Goal: Task Accomplishment & Management: Manage account settings

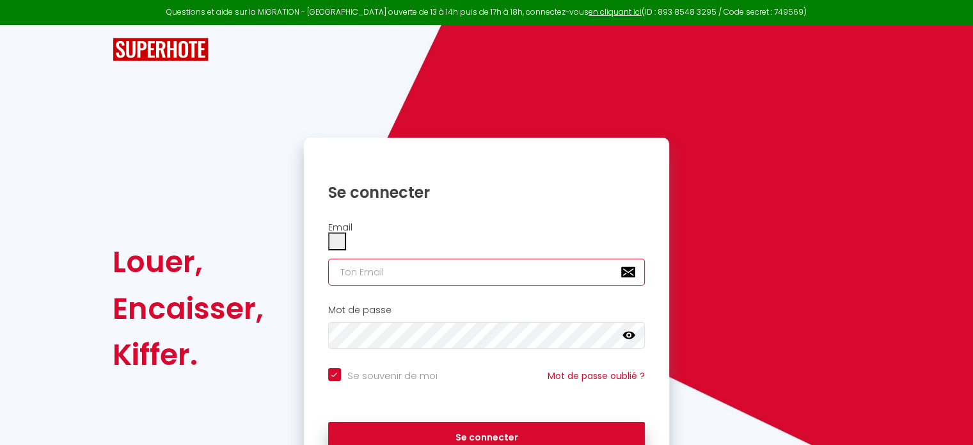
click at [389, 258] on input "email" at bounding box center [486, 271] width 317 height 27
type input "[EMAIL_ADDRESS][DOMAIN_NAME]"
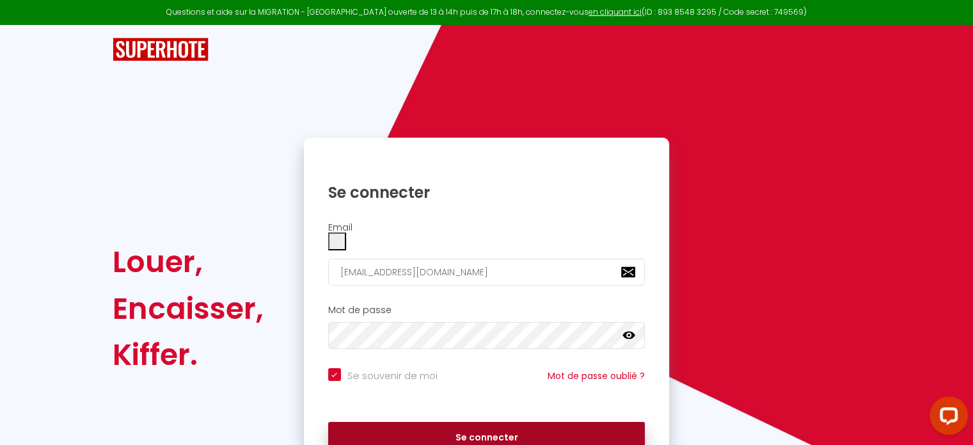
click at [442, 421] on button "Se connecter" at bounding box center [486, 437] width 317 height 32
checkbox input "true"
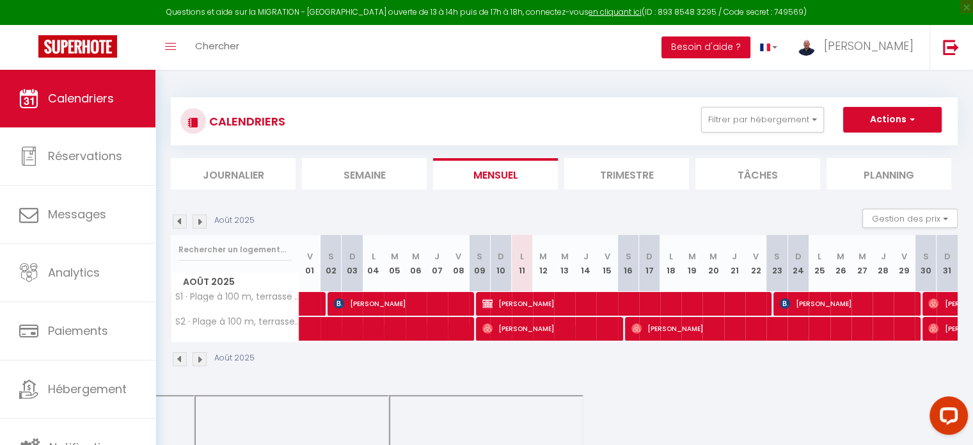
click at [588, 169] on li "Trimestre" at bounding box center [626, 173] width 125 height 31
select select
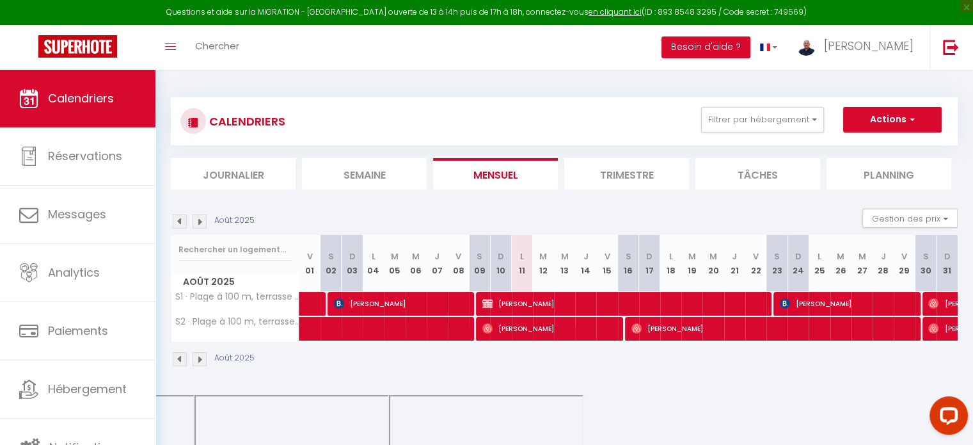
select select
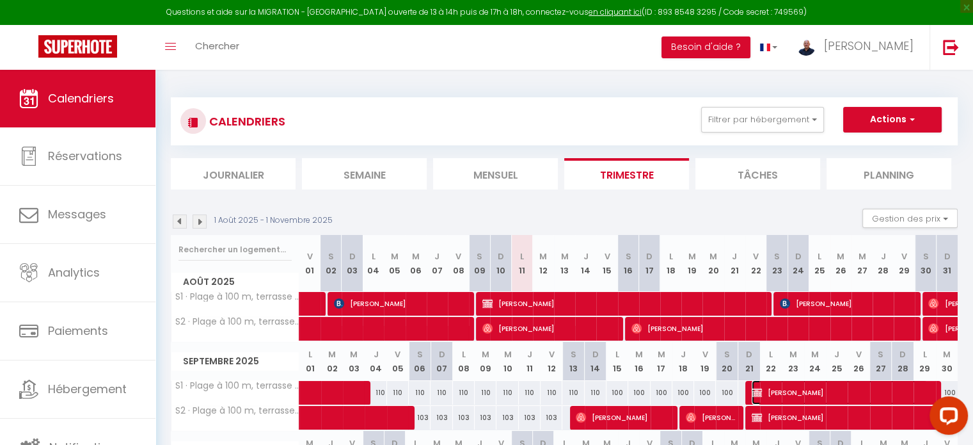
click at [757, 394] on img at bounding box center [757, 392] width 10 height 10
select select "OK"
select select "KO"
select select "0"
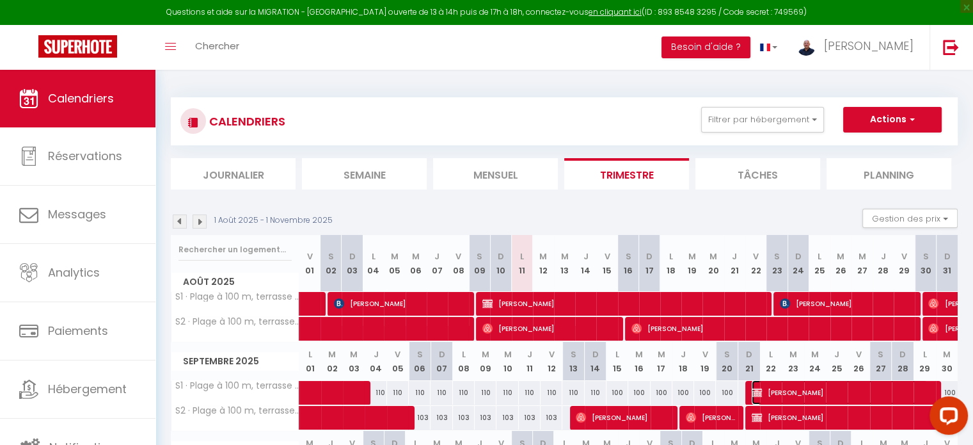
select select "1"
select select
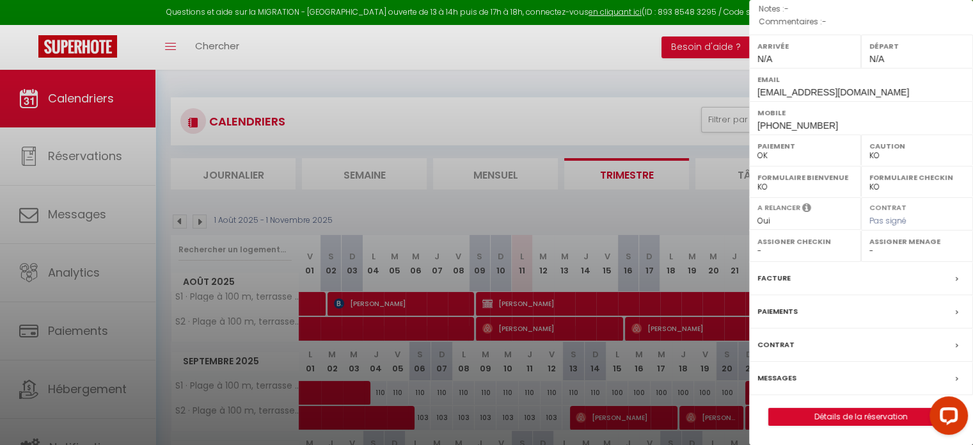
scroll to position [194, 0]
click at [859, 420] on link "Détails de la réservation" at bounding box center [861, 416] width 184 height 17
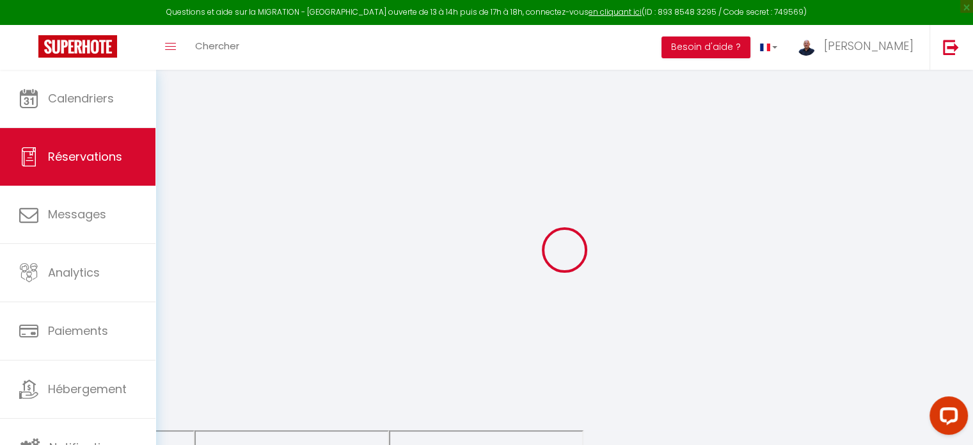
select select
checkbox input "false"
select select
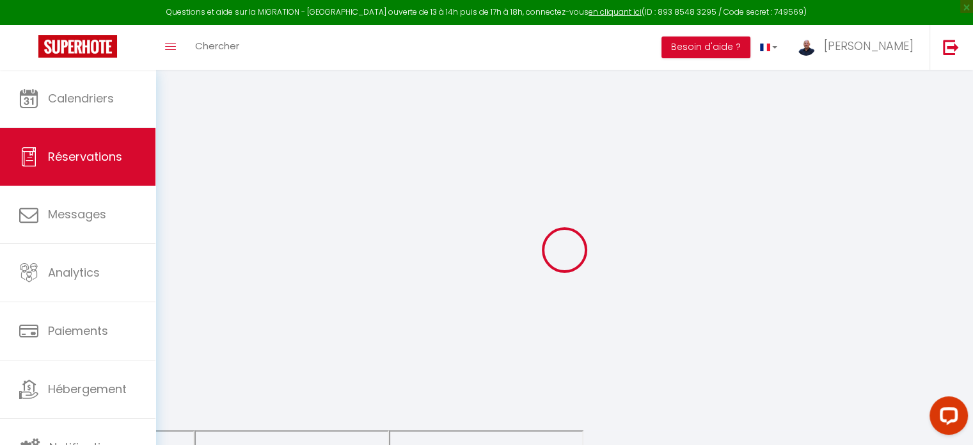
checkbox input "false"
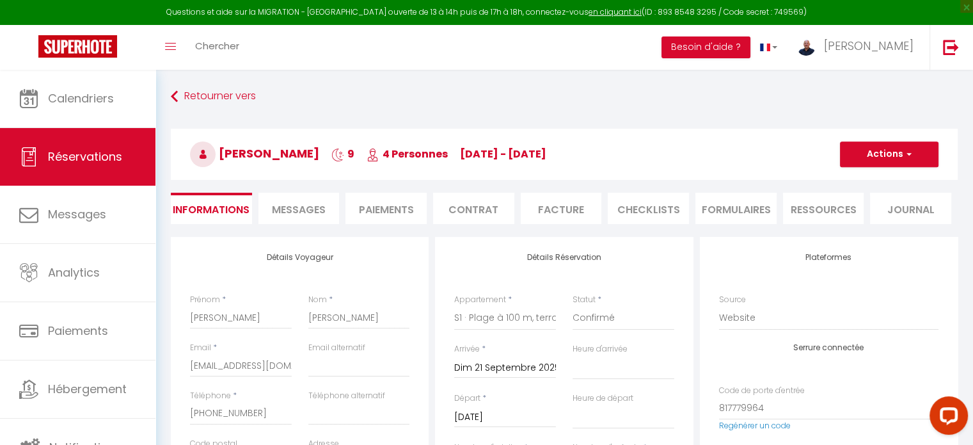
type input "70"
type input "37.8"
select select
checkbox input "false"
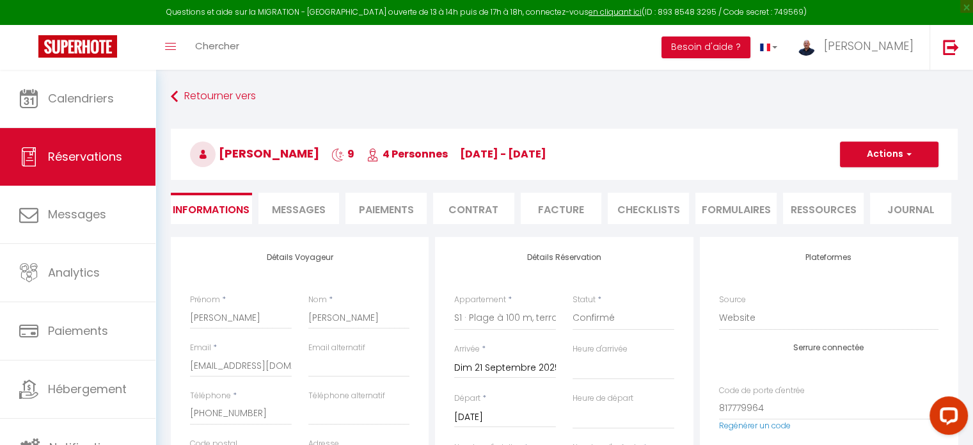
select select
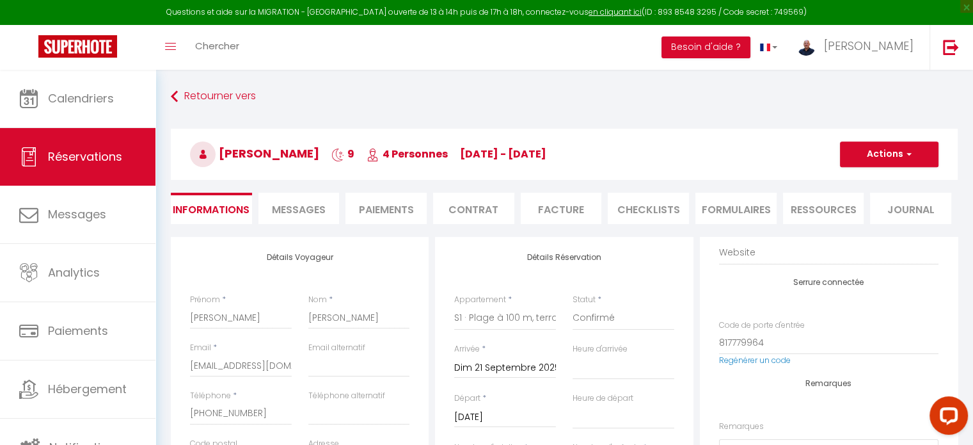
click at [294, 365] on div "Email * [EMAIL_ADDRESS][DOMAIN_NAME]" at bounding box center [241, 366] width 118 height 48
click at [378, 204] on li "Paiements" at bounding box center [385, 208] width 81 height 31
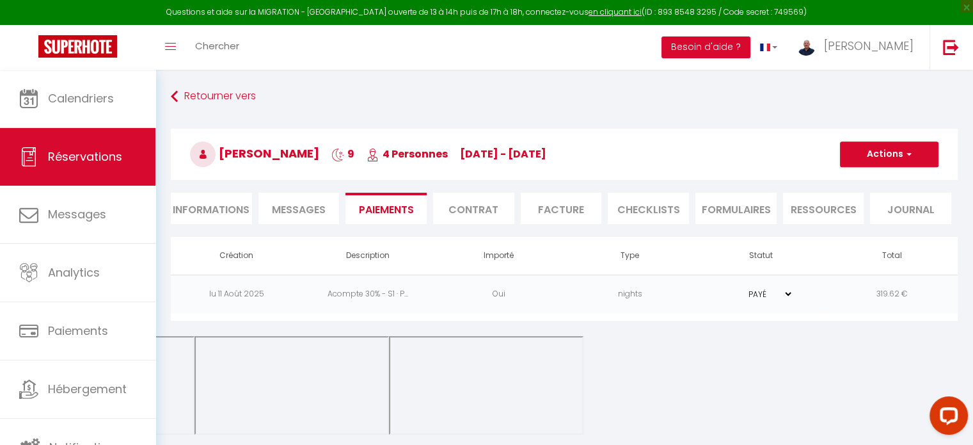
select select
click at [209, 202] on li "Informations" at bounding box center [211, 208] width 81 height 31
select select
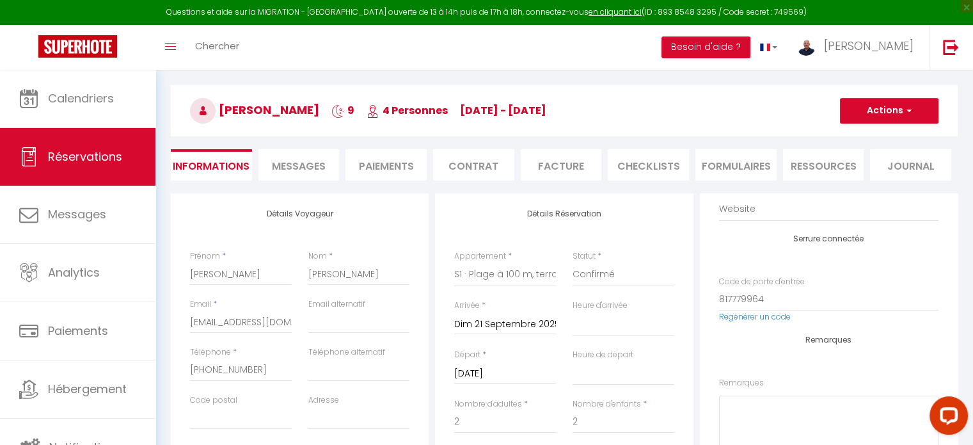
scroll to position [43, 0]
click at [379, 166] on li "Paiements" at bounding box center [385, 165] width 81 height 31
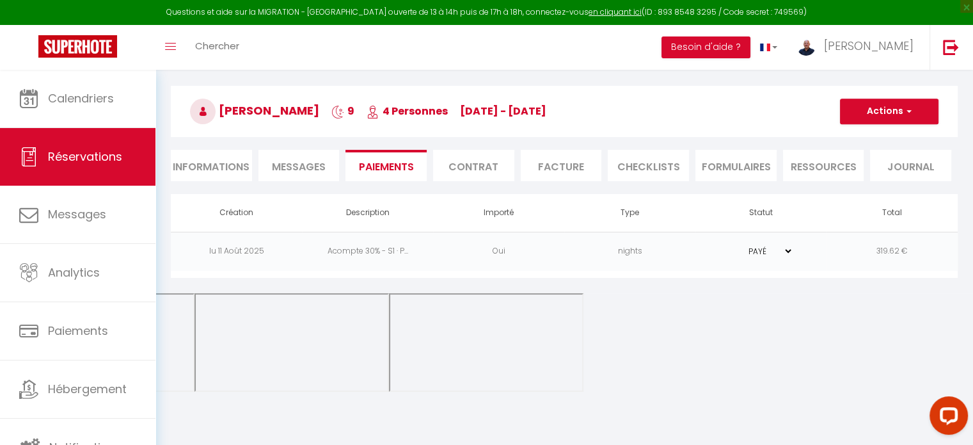
click at [217, 164] on li "Informations" at bounding box center [211, 165] width 81 height 31
select select
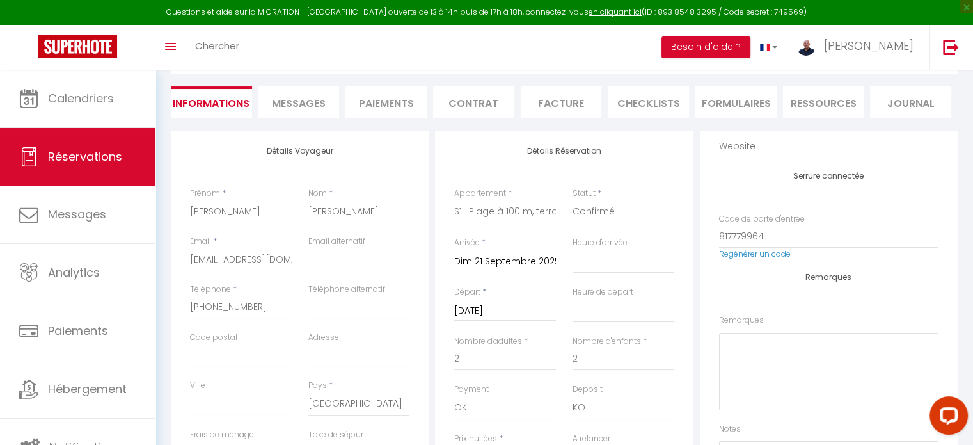
scroll to position [88, 0]
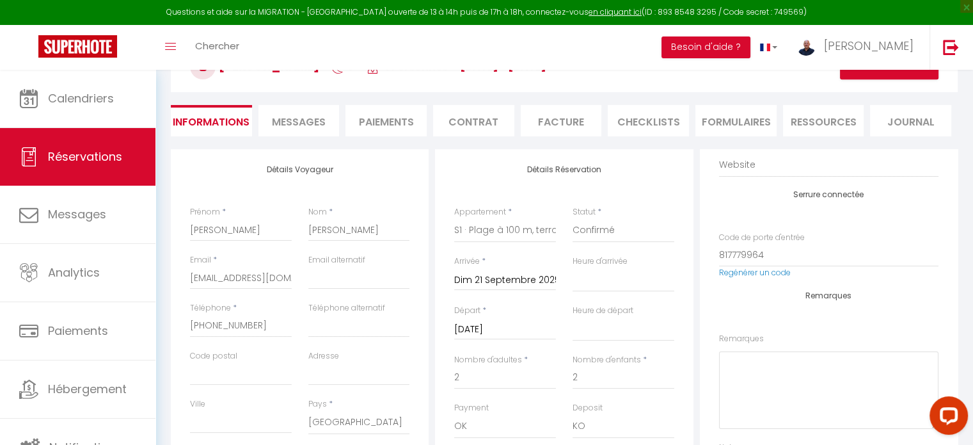
click at [473, 116] on li "Contrat" at bounding box center [473, 120] width 81 height 31
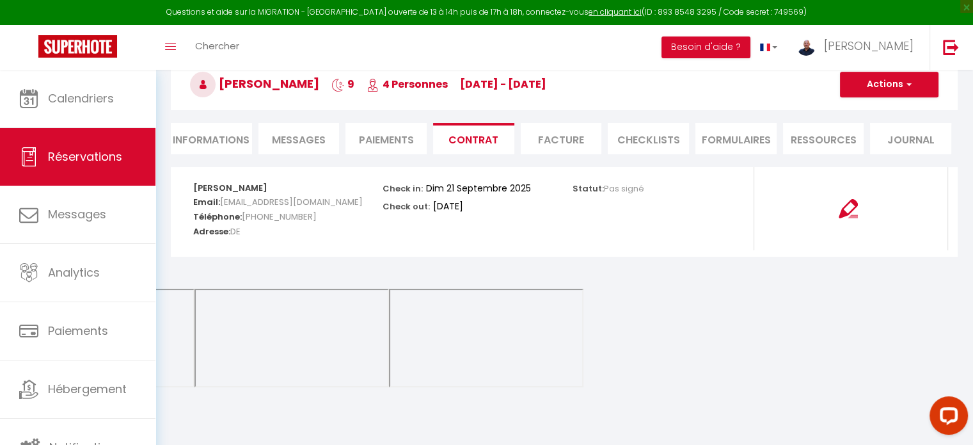
scroll to position [69, 0]
click at [849, 210] on img at bounding box center [847, 209] width 19 height 19
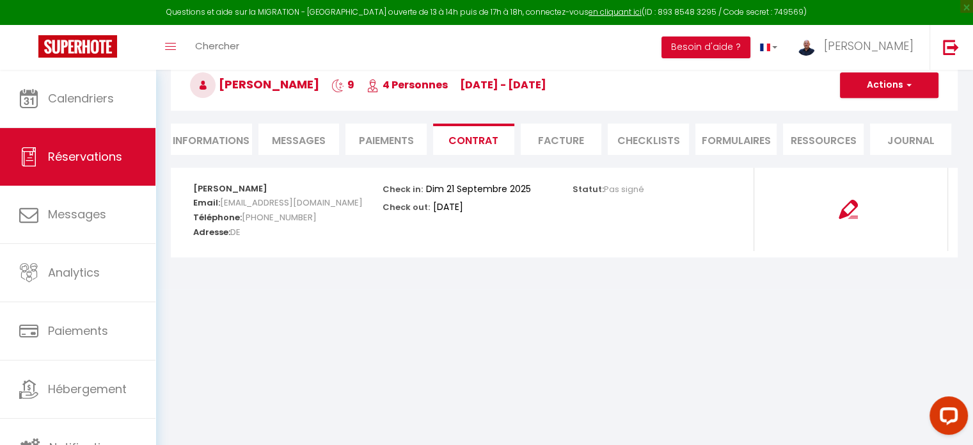
click at [384, 155] on div "Retourner vers [PERSON_NAME] 9 4 Personnes [DATE] - [DATE] Actions Enregistrer …" at bounding box center [563, 92] width 803 height 152
click at [386, 132] on li "Paiements" at bounding box center [385, 138] width 81 height 31
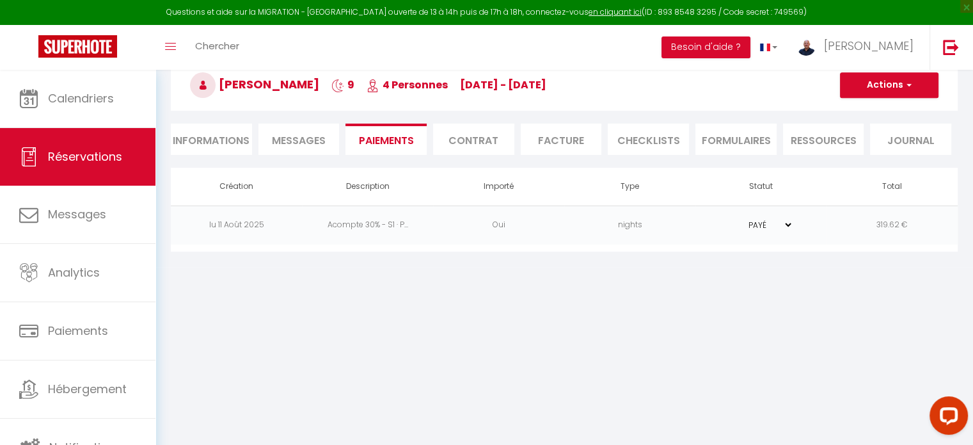
click at [202, 139] on li "Informations" at bounding box center [211, 138] width 81 height 31
select select
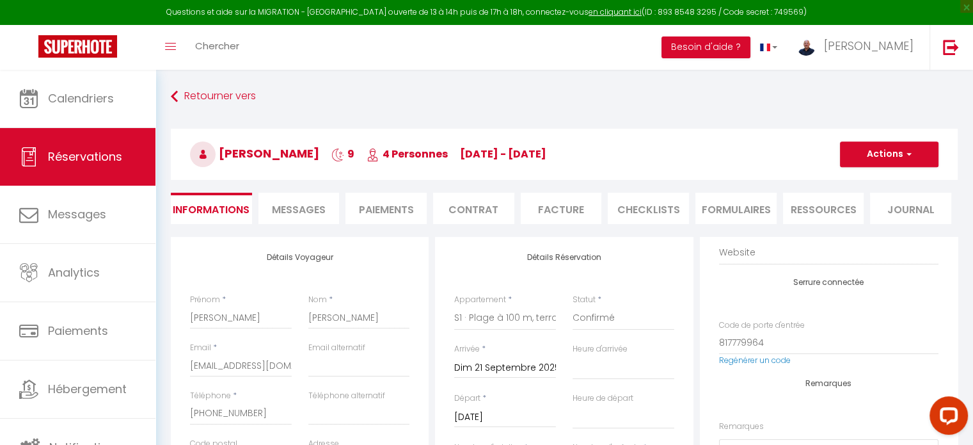
click at [317, 219] on li "Messages" at bounding box center [298, 208] width 81 height 31
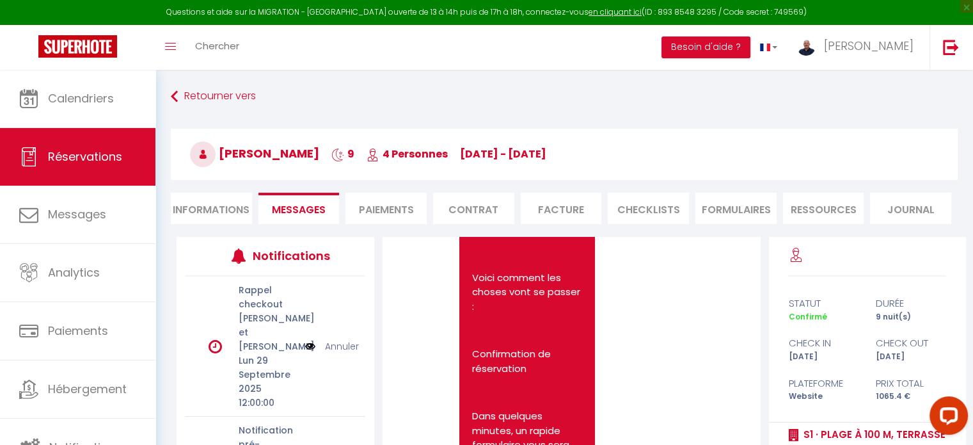
scroll to position [269, 0]
click at [395, 200] on li "Paiements" at bounding box center [385, 208] width 81 height 31
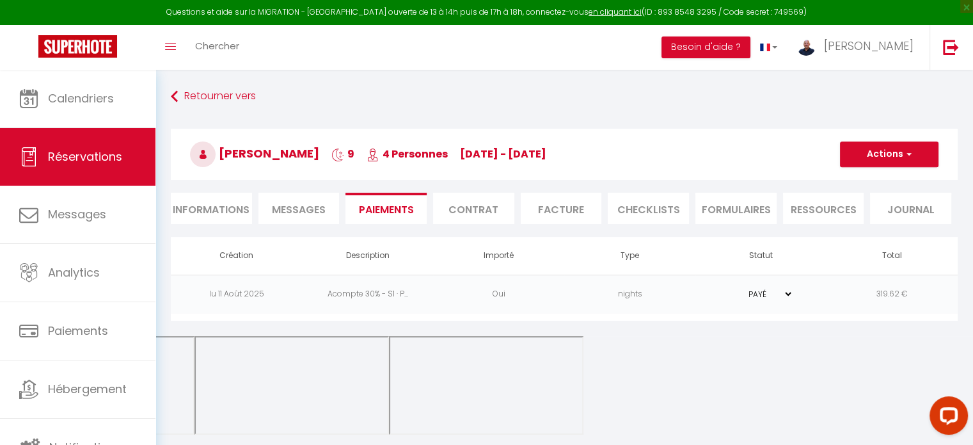
click at [463, 214] on li "Contrat" at bounding box center [473, 208] width 81 height 31
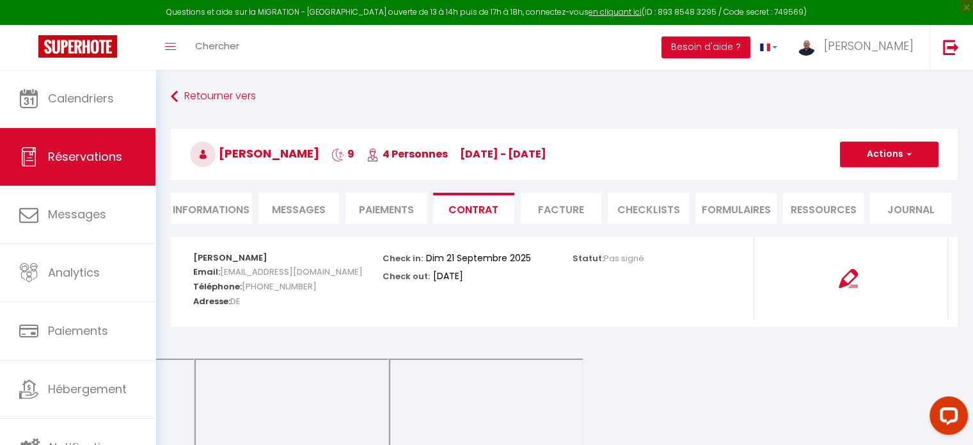
click at [576, 200] on li "Facture" at bounding box center [561, 208] width 81 height 31
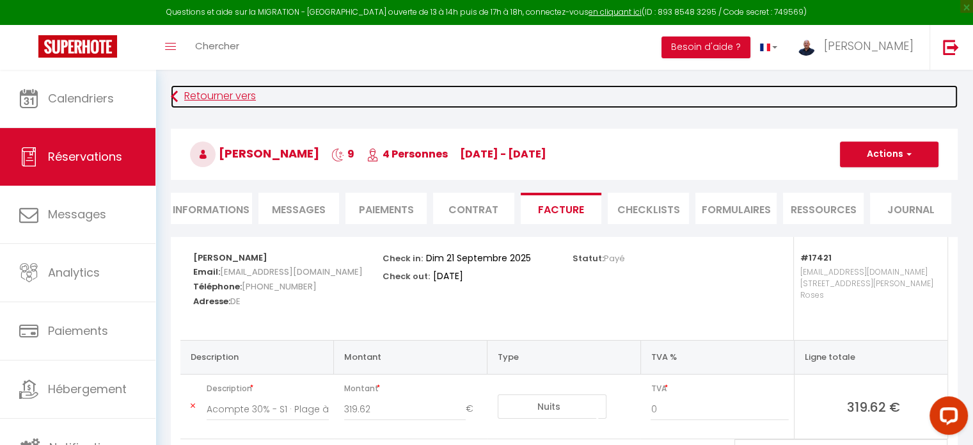
click at [224, 94] on link "Retourner vers" at bounding box center [564, 96] width 787 height 23
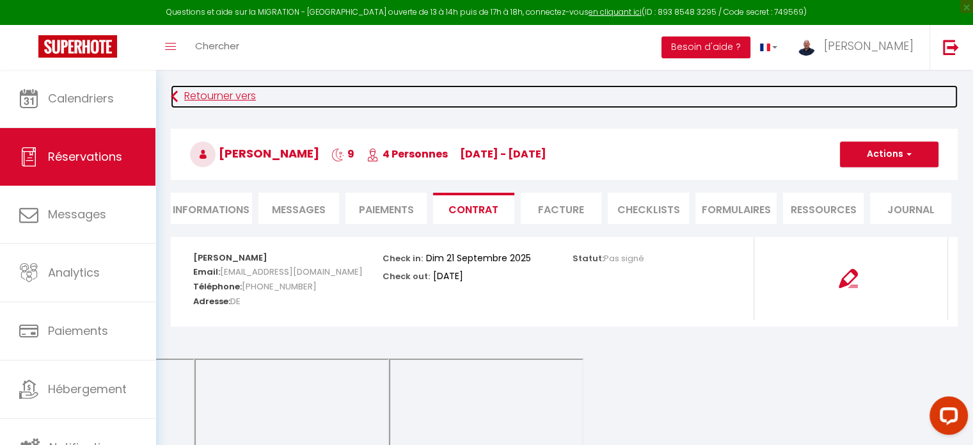
click at [224, 94] on link "Retourner vers" at bounding box center [564, 96] width 787 height 23
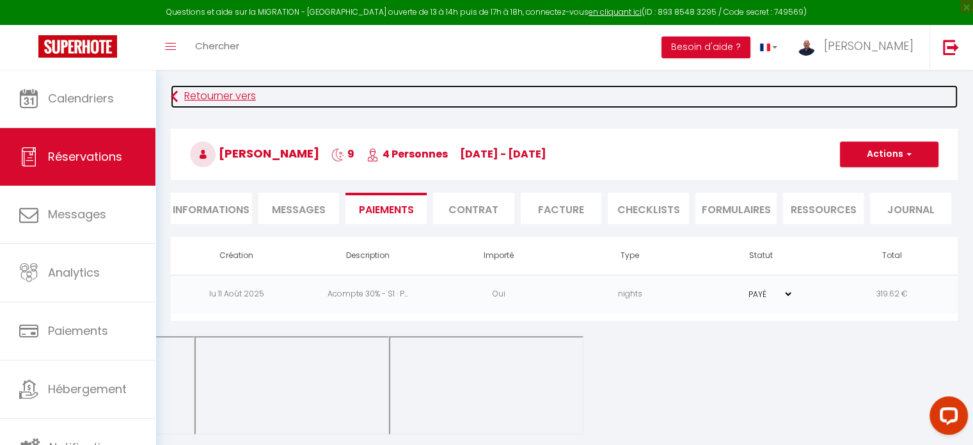
click at [224, 101] on link "Retourner vers" at bounding box center [564, 96] width 787 height 23
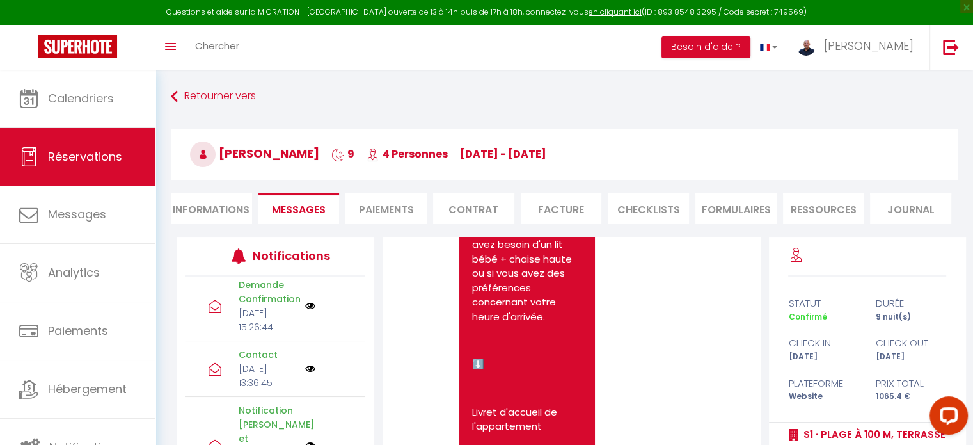
click at [384, 207] on li "Paiements" at bounding box center [385, 208] width 81 height 31
select select
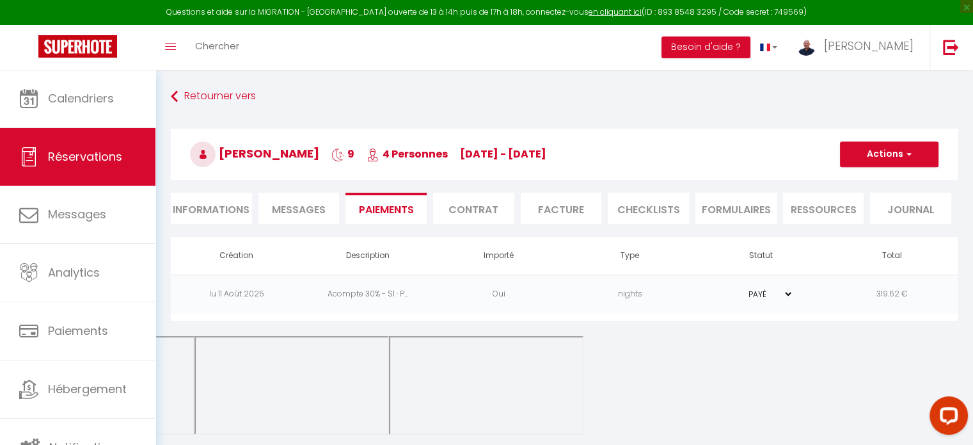
click at [209, 218] on li "Informations" at bounding box center [211, 208] width 81 height 31
select select
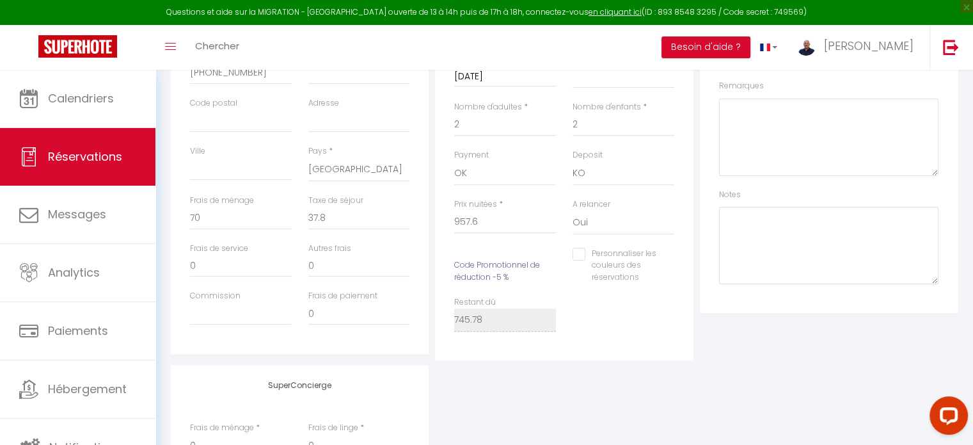
scroll to position [340, 0]
select select
checkbox input "false"
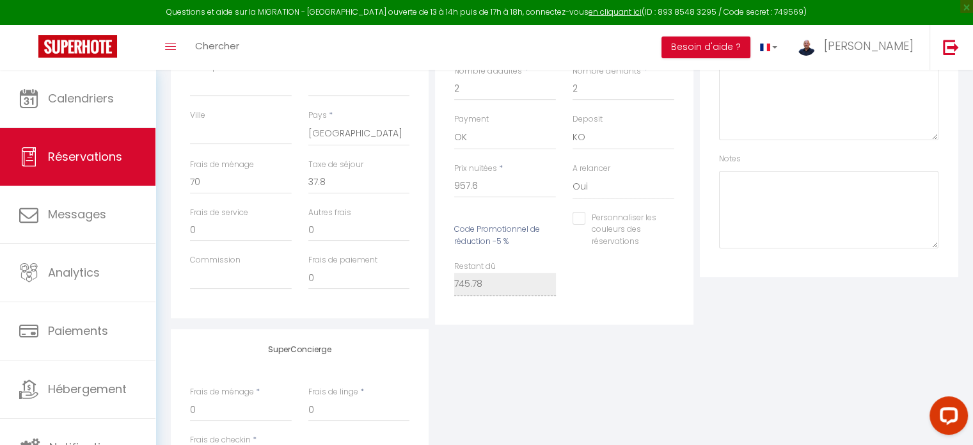
select select
checkbox input "false"
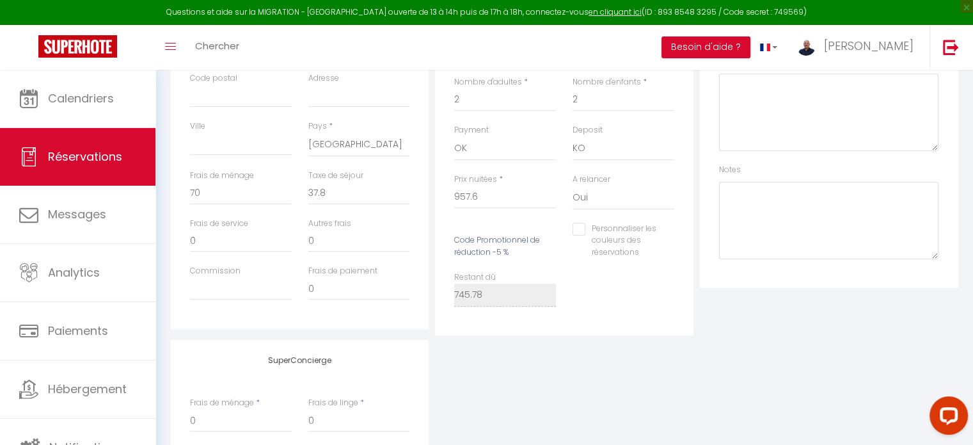
scroll to position [347, 0]
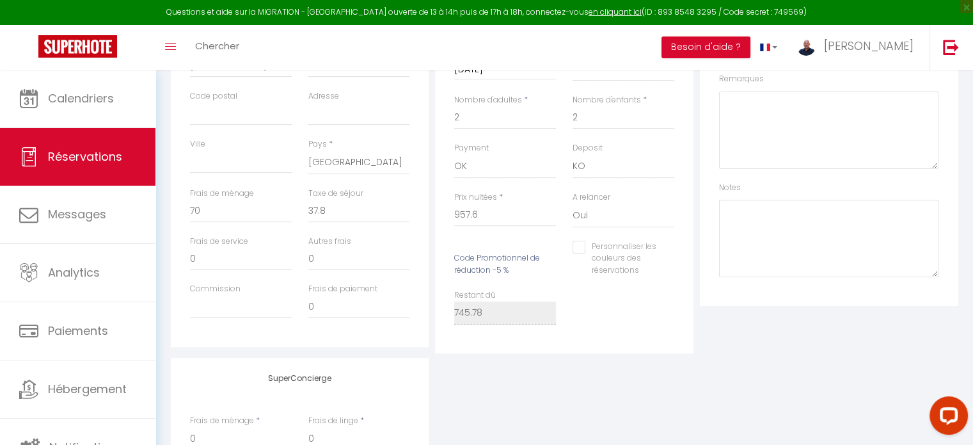
select select
checkbox input "false"
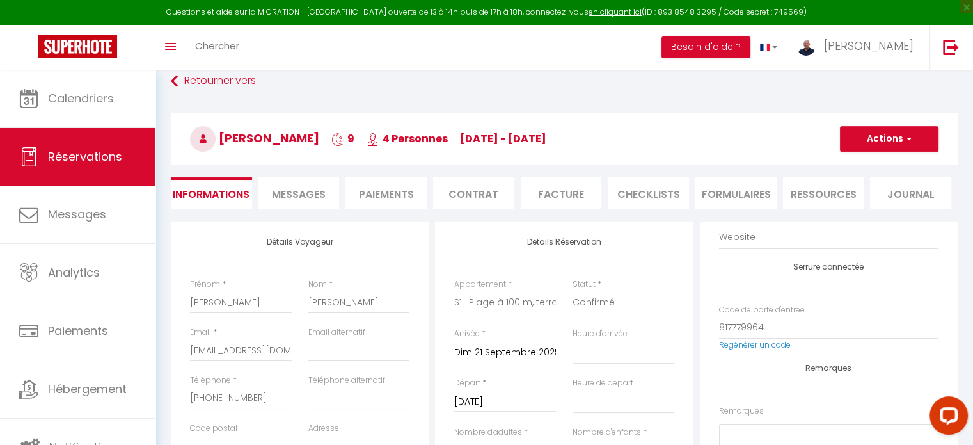
scroll to position [0, 0]
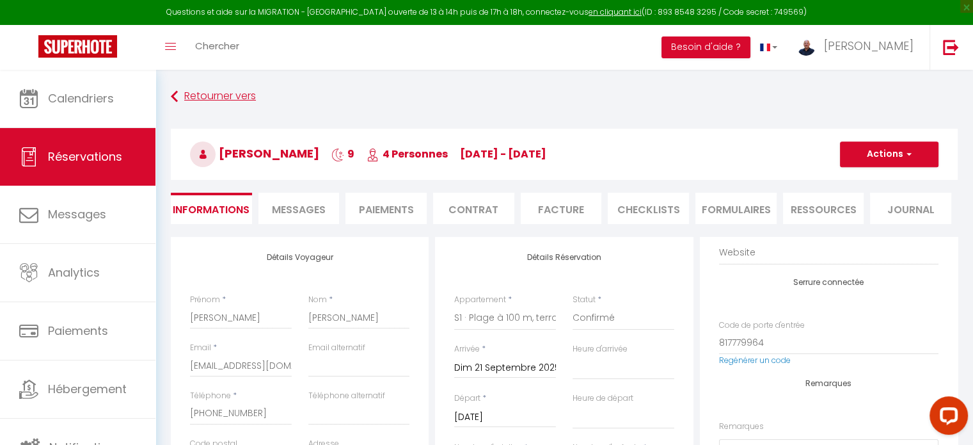
select select
checkbox input "false"
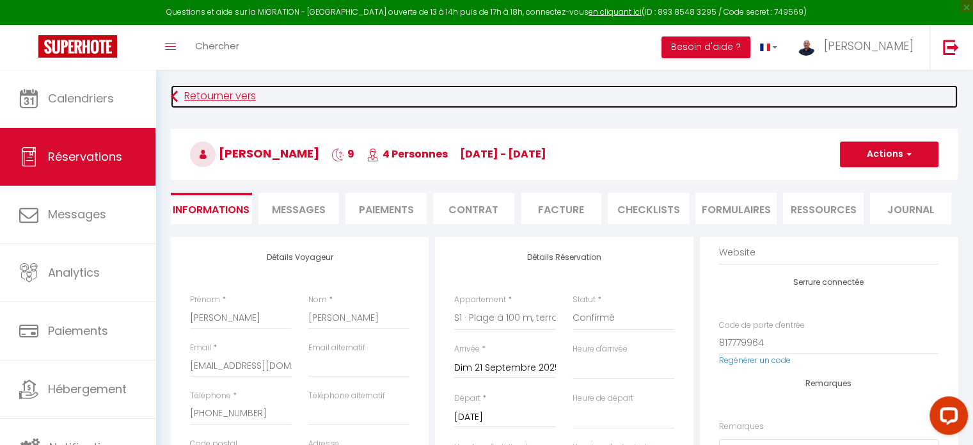
click at [178, 103] on link "Retourner vers" at bounding box center [564, 96] width 787 height 23
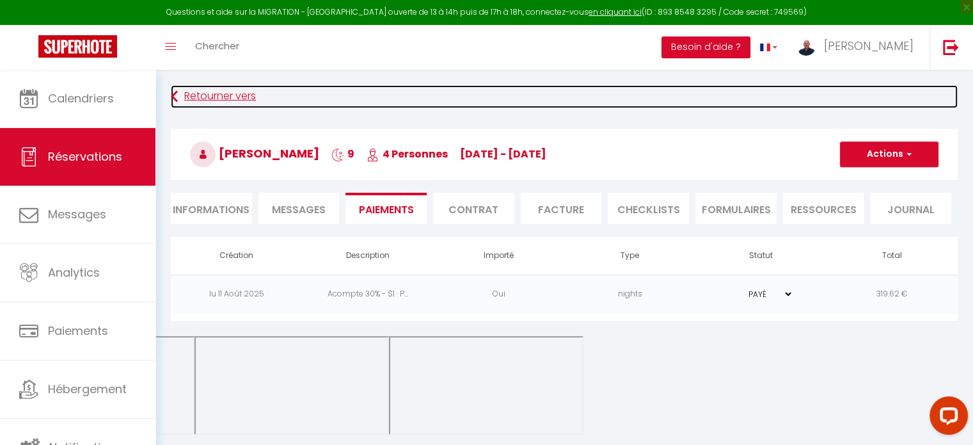
click at [222, 88] on link "Retourner vers" at bounding box center [564, 96] width 787 height 23
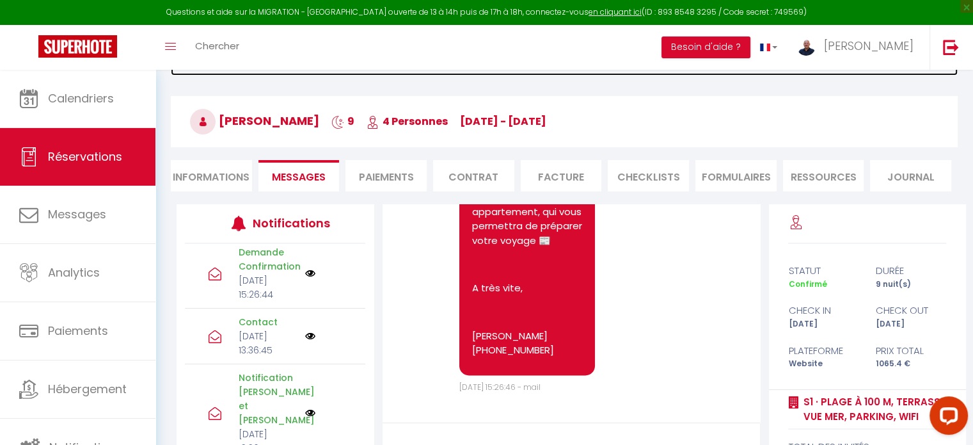
scroll to position [31, 0]
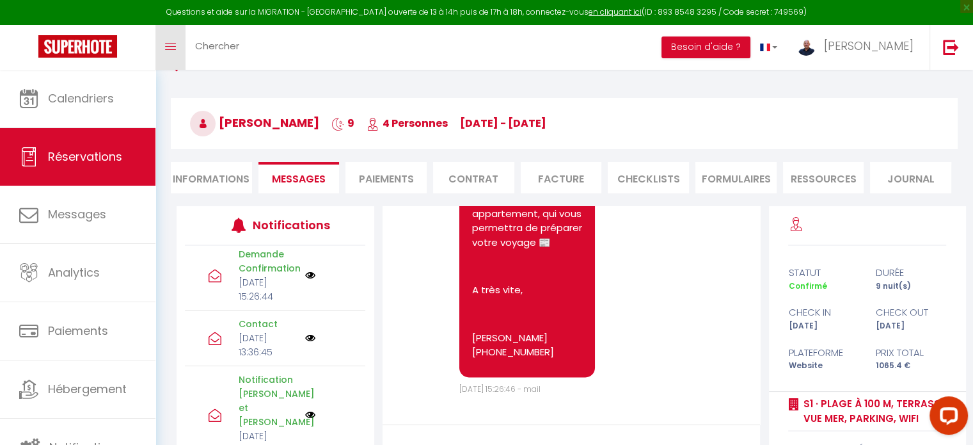
click at [169, 52] on link "Toggle menubar" at bounding box center [170, 47] width 30 height 45
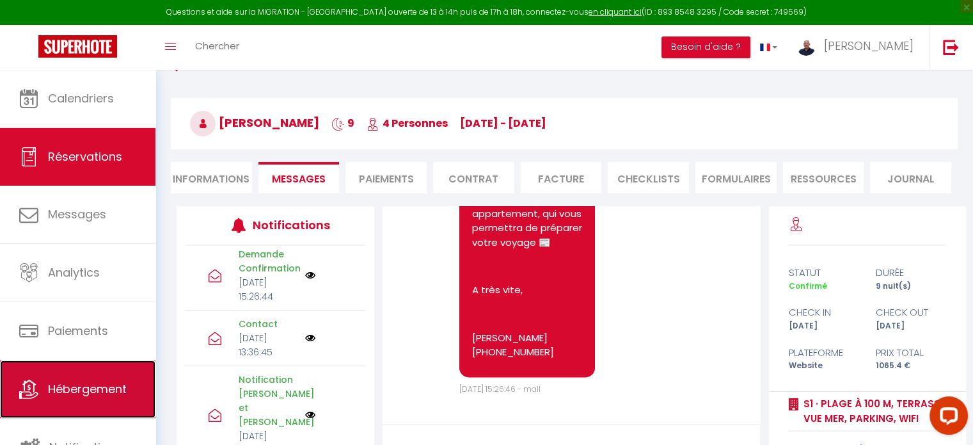
click at [20, 374] on link "Hébergement" at bounding box center [77, 389] width 155 height 58
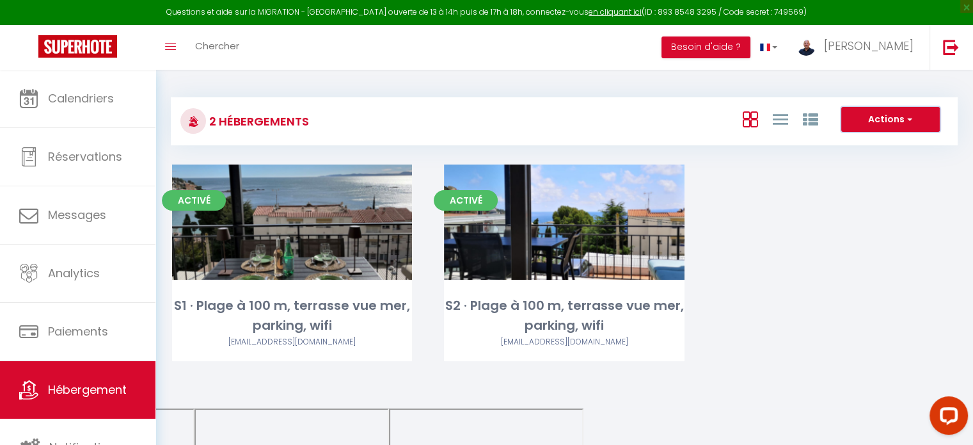
click at [895, 115] on button "Actions" at bounding box center [890, 120] width 98 height 26
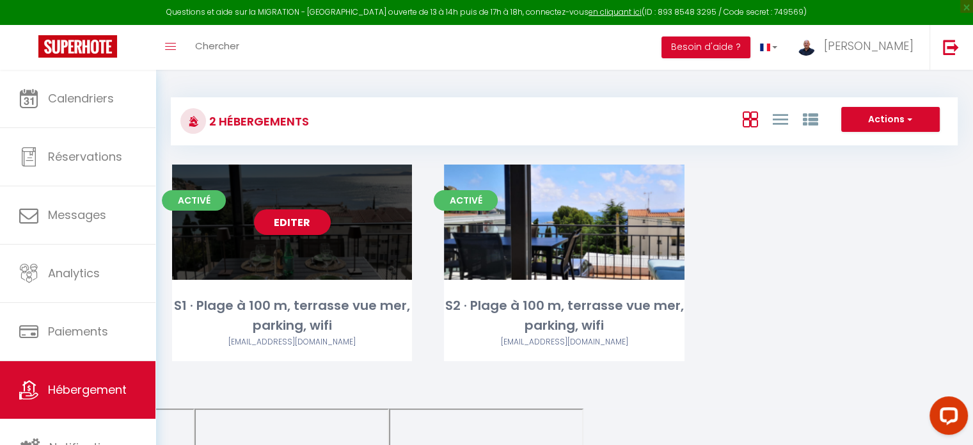
click at [280, 229] on link "Editer" at bounding box center [292, 222] width 77 height 26
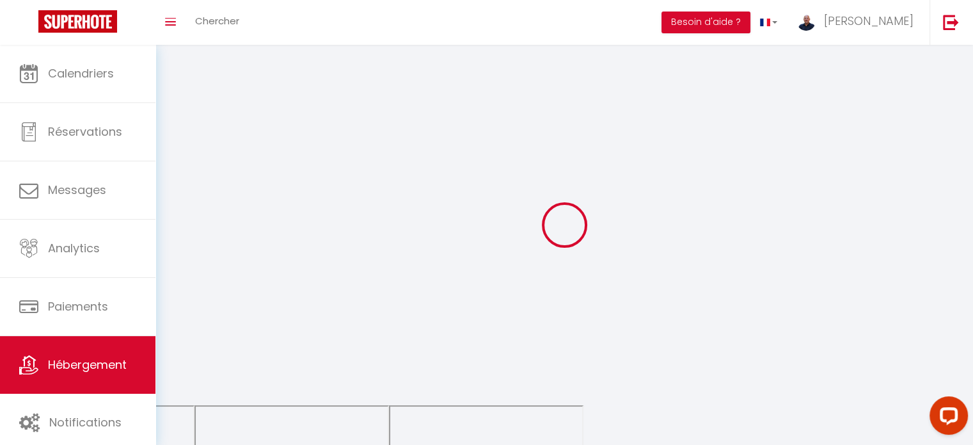
select select "1"
select select
select select "28"
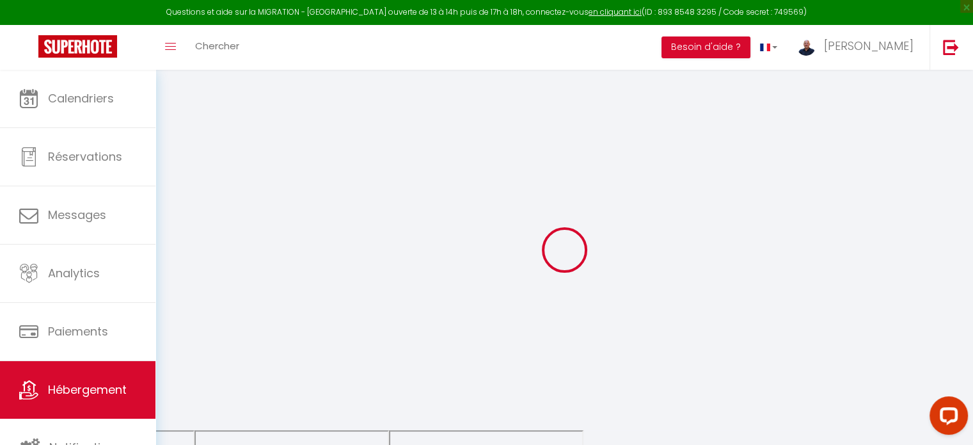
select select
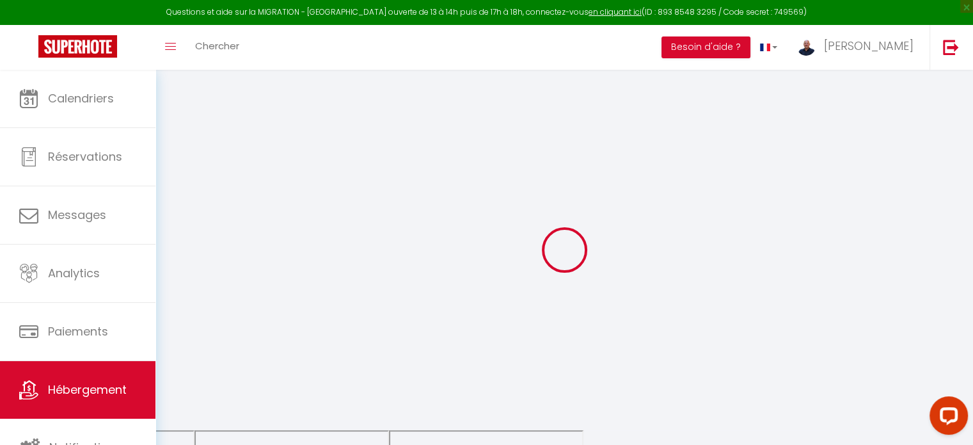
select select
checkbox input "false"
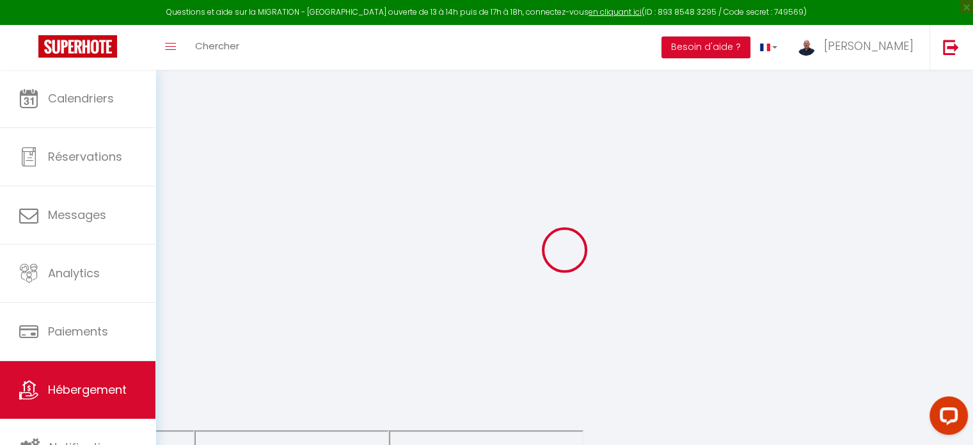
select select
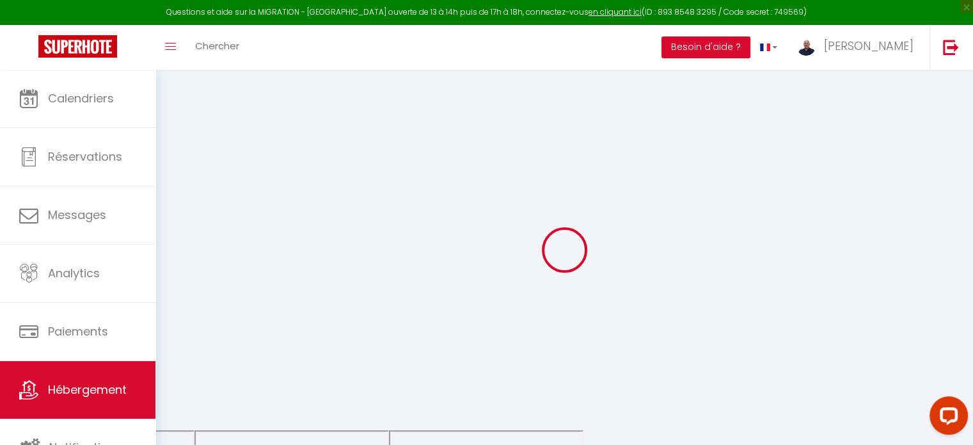
select select
checkbox input "false"
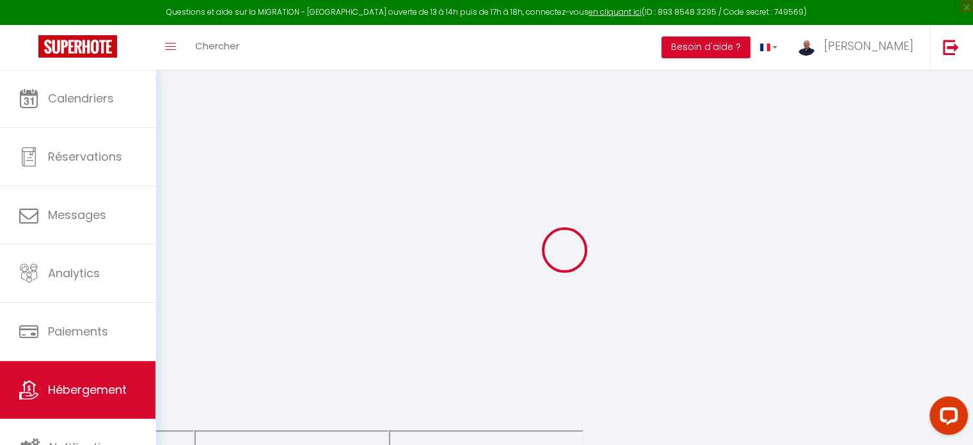
checkbox input "false"
select select
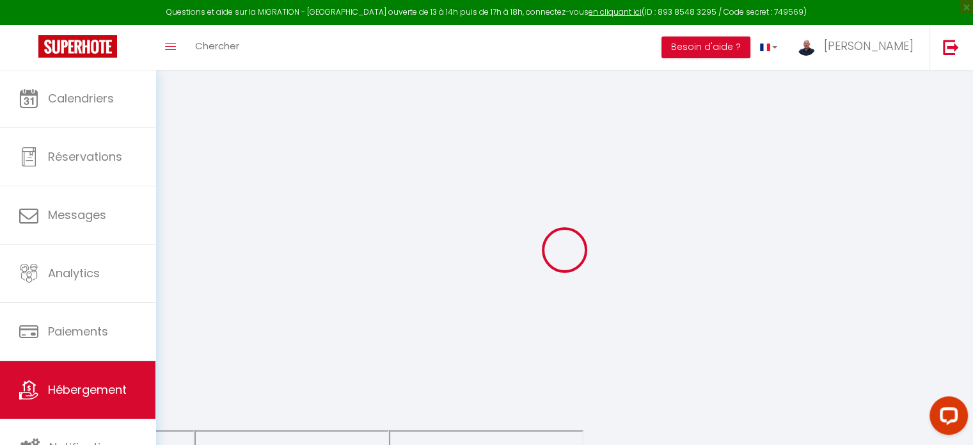
select select
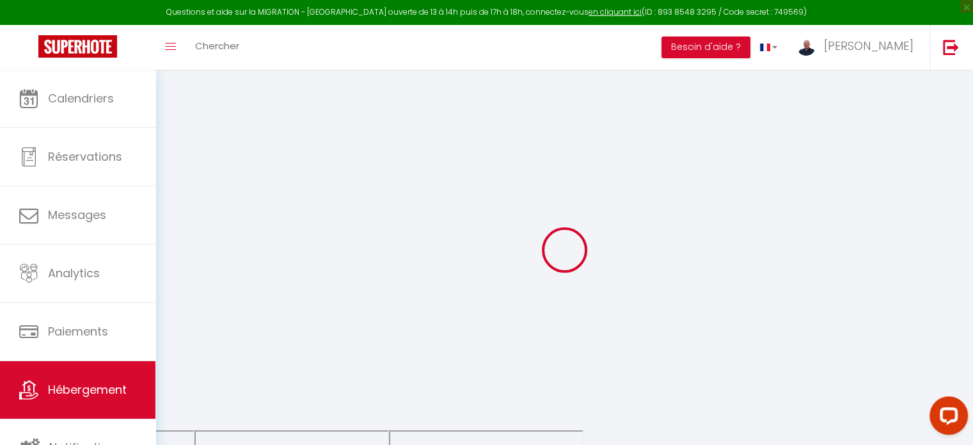
checkbox input "false"
select select
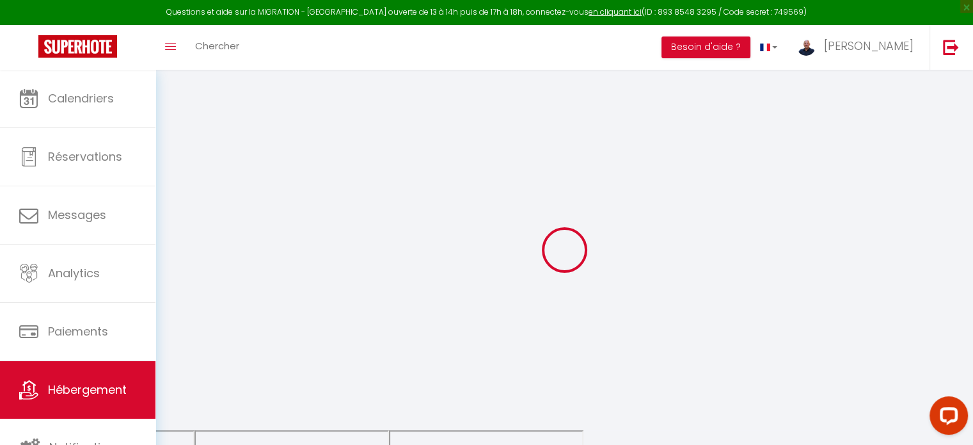
select select
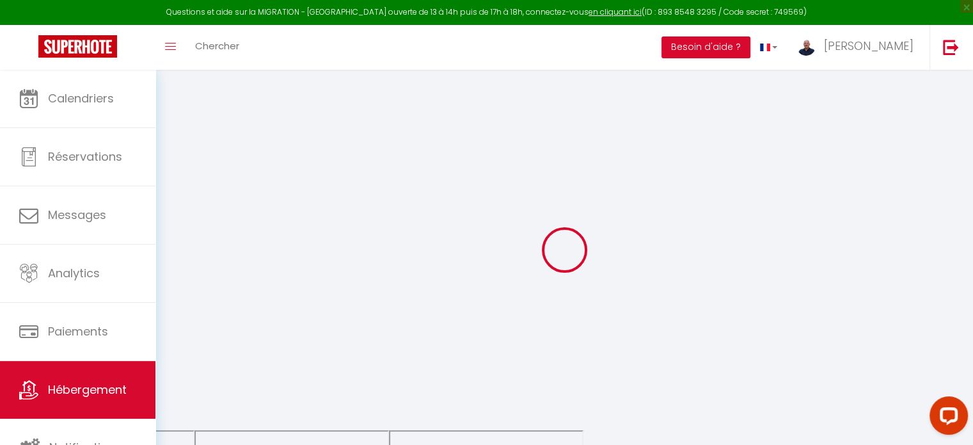
select select
checkbox input "false"
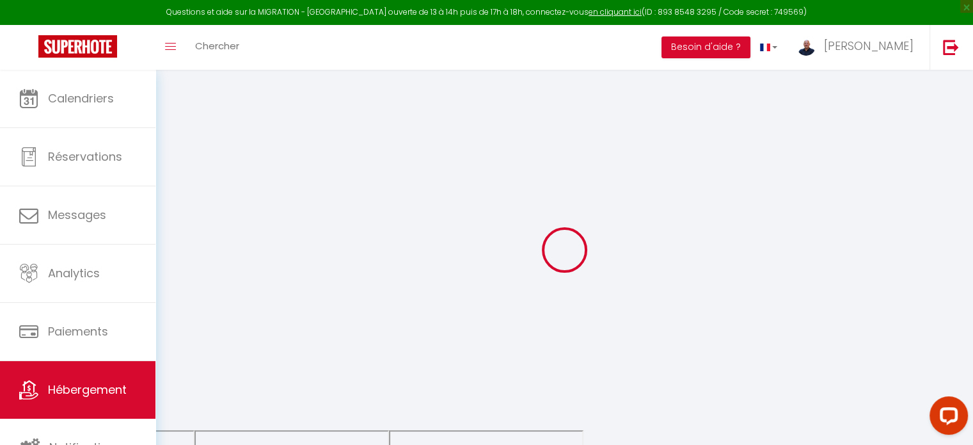
checkbox input "false"
select select
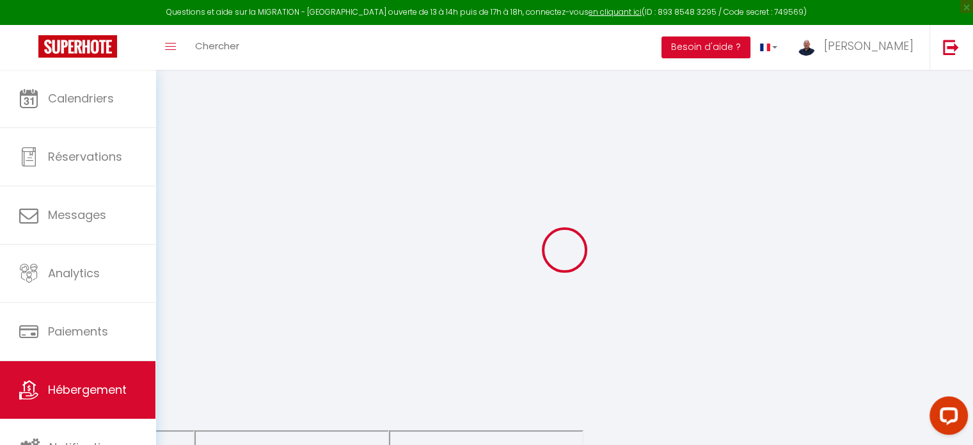
select select
checkbox input "false"
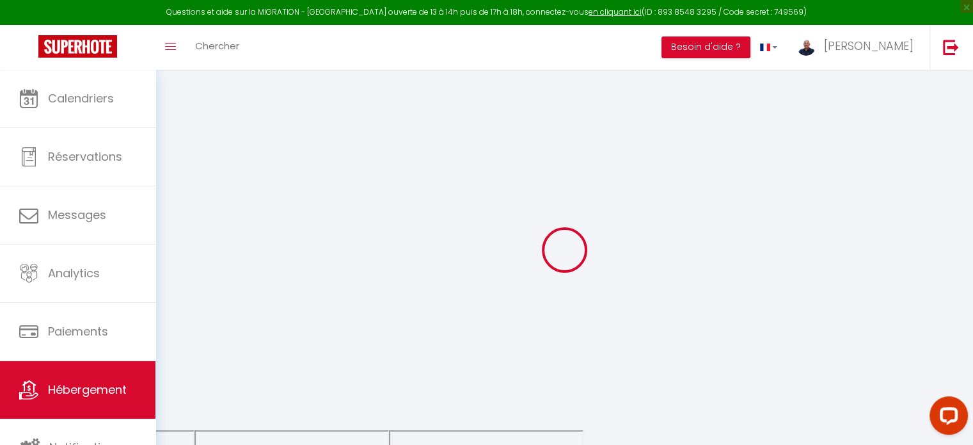
checkbox input "false"
select select
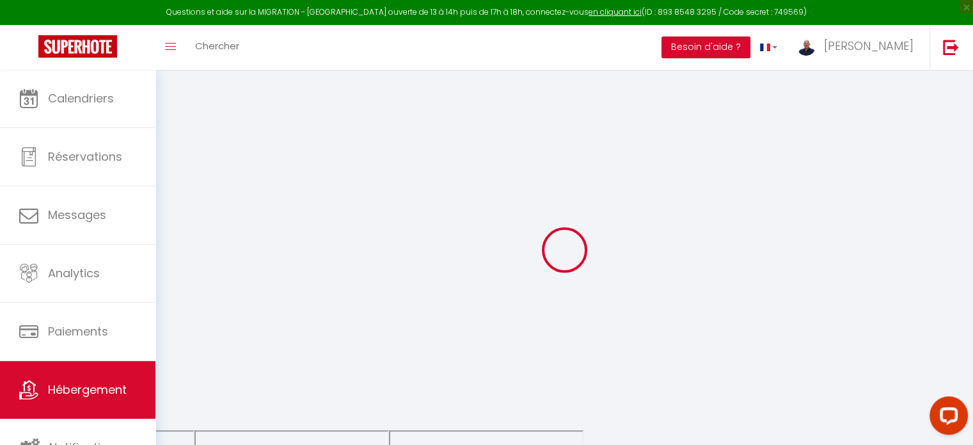
type input "S1 · Plage à 100 m, terrasse vue mer, parking, wifi"
type input "[PERSON_NAME]"
type input "CANTEGREIL"
type input "[STREET_ADDRESS]"
type input "31280"
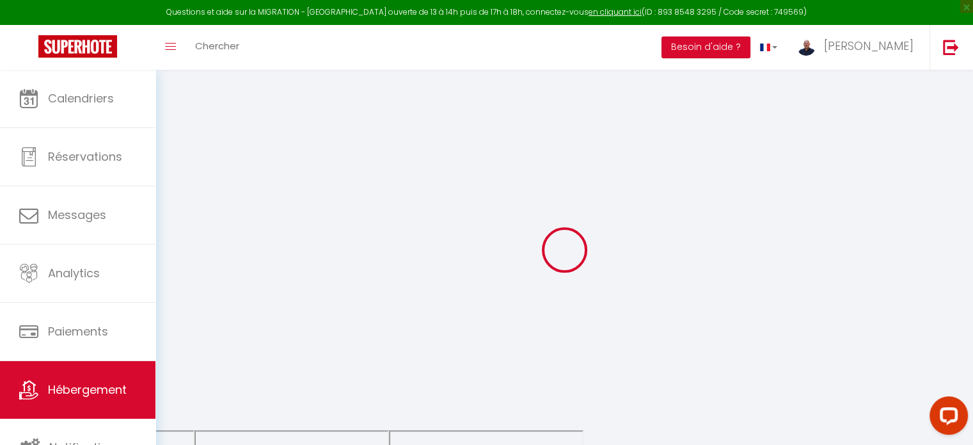
type input "Mons"
select select "2"
type input "85"
type input "70"
type input "2.10"
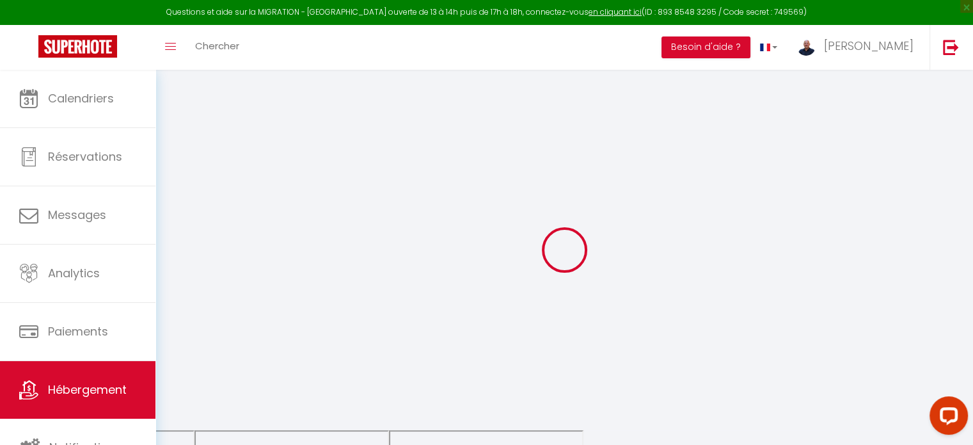
type input "500"
select select
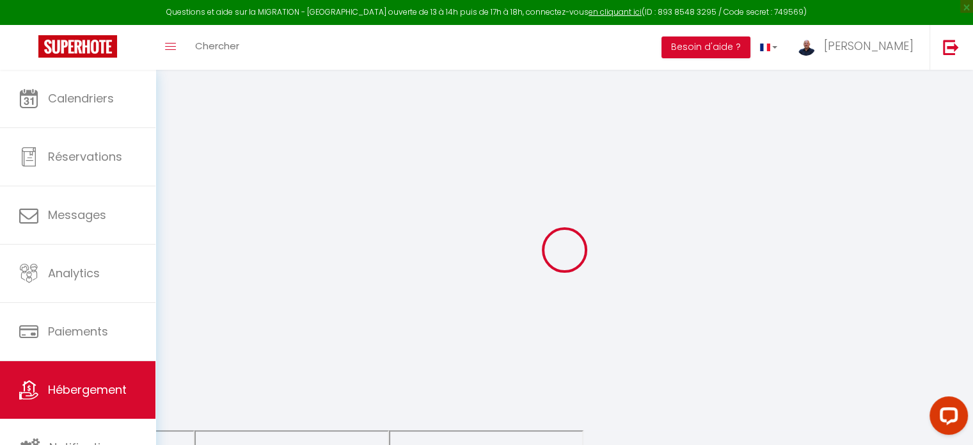
select select
type input "[STREET_ADDRESS][PERSON_NAME]"
type input "17480"
type input "Roses"
select select "201"
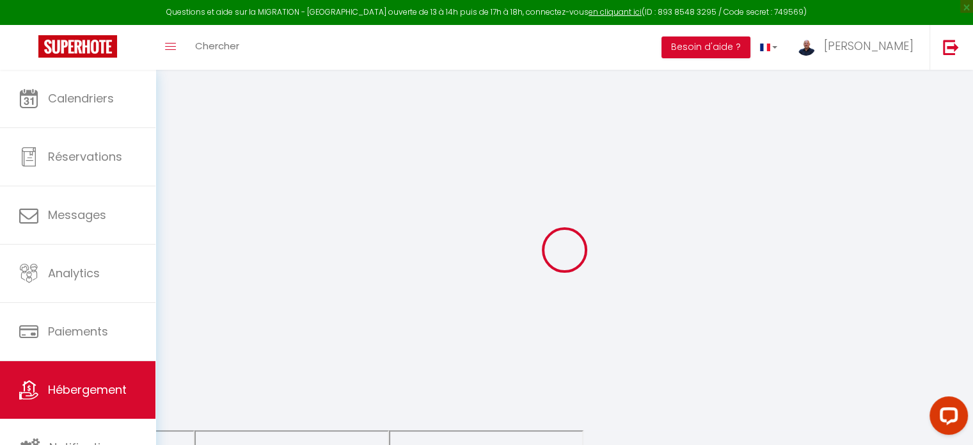
type input "[EMAIL_ADDRESS][DOMAIN_NAME]"
select select "4516"
checkbox input "false"
checkbox input "true"
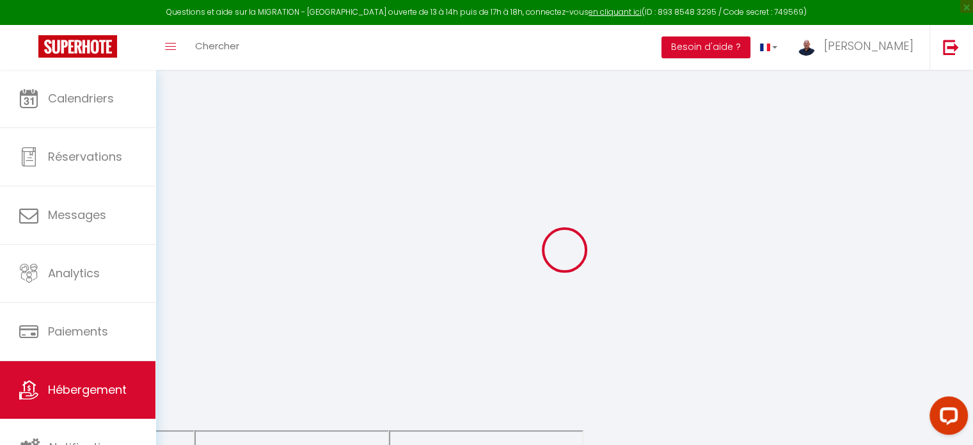
checkbox input "false"
type input "0"
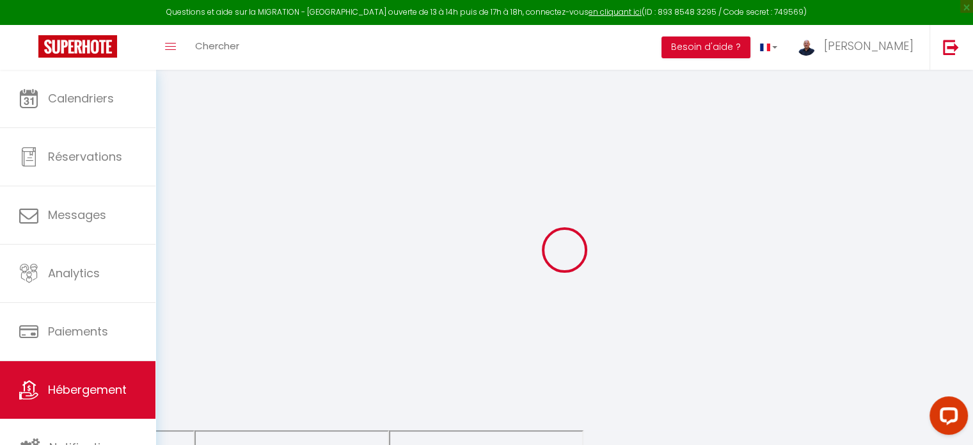
select select
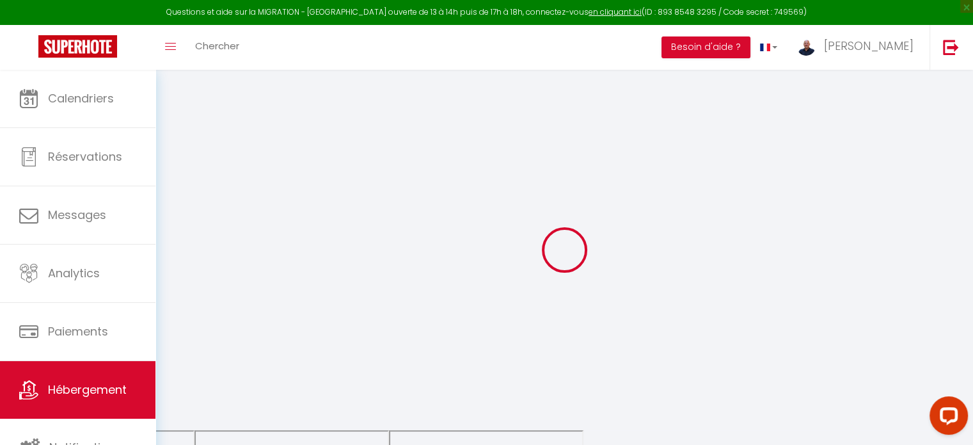
checkbox input "false"
checkbox input "true"
checkbox input "false"
select select
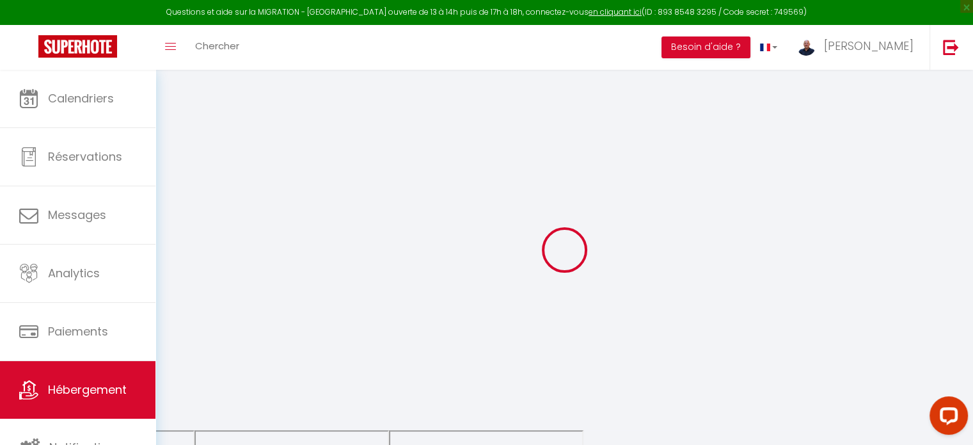
select select
checkbox input "false"
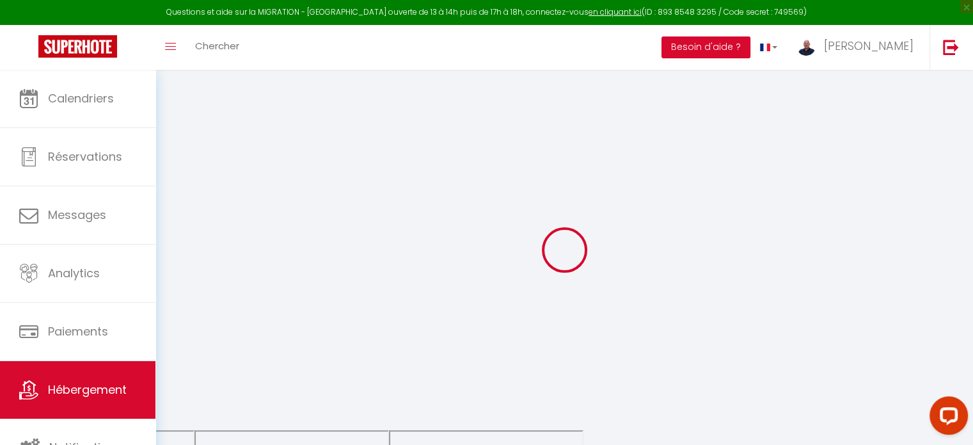
checkbox input "true"
checkbox input "false"
select select
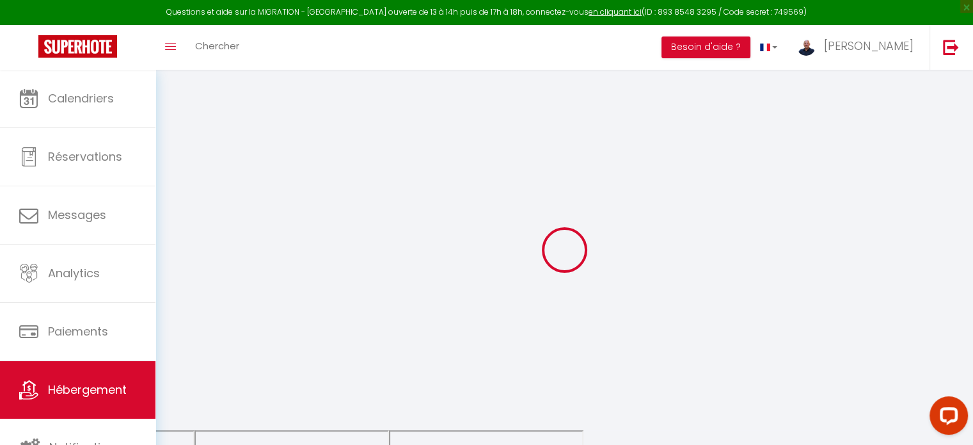
select select
checkbox input "false"
checkbox input "true"
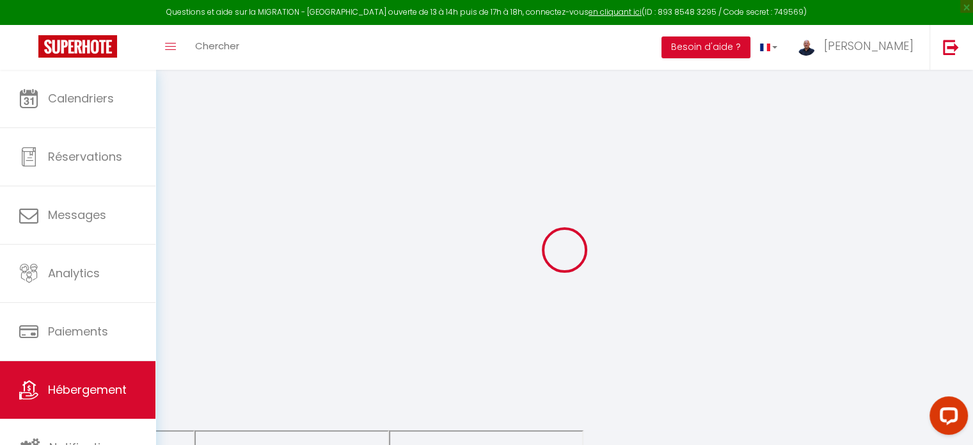
checkbox input "true"
checkbox input "false"
checkbox input "true"
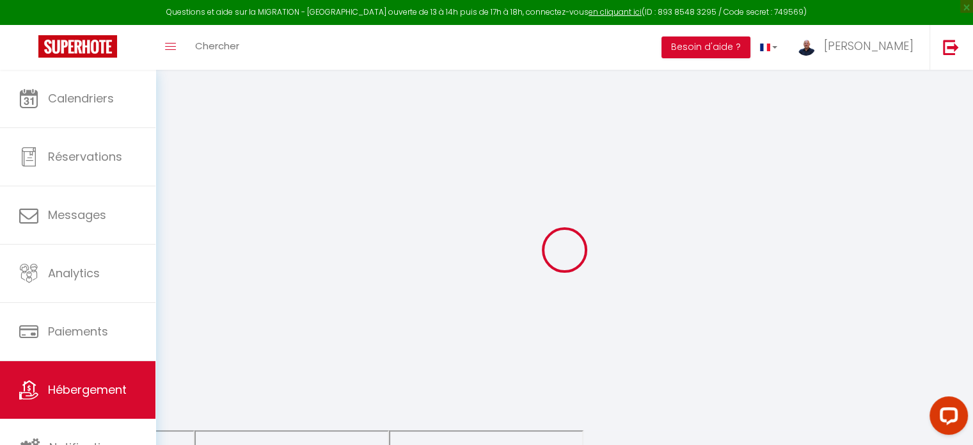
checkbox input "false"
select select "17:00"
select select
select select "10:00"
select select "30"
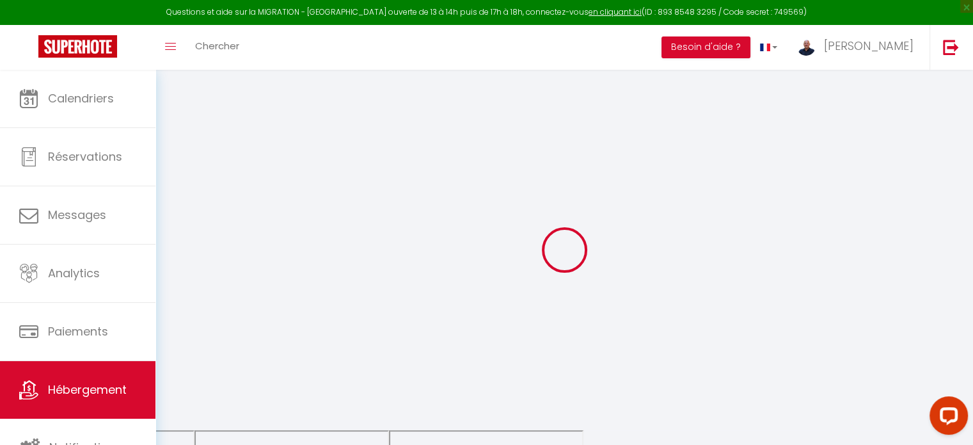
select select "30"
select select
checkbox input "false"
checkbox input "true"
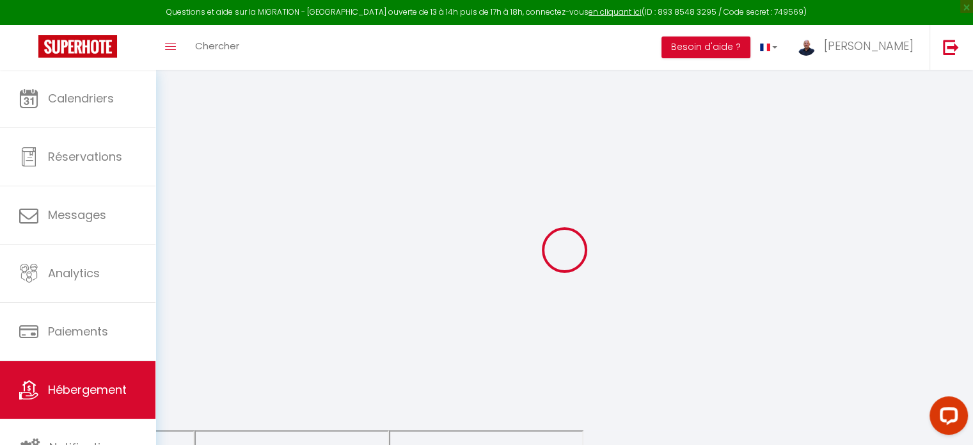
checkbox input "false"
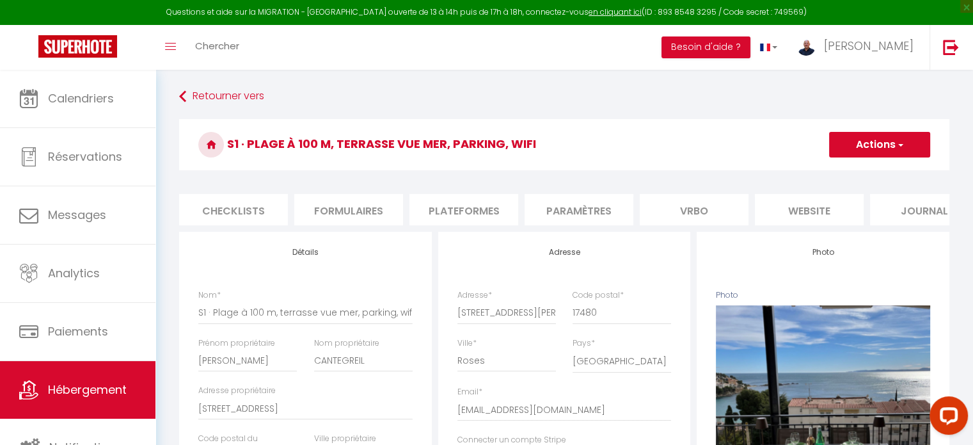
scroll to position [0, 496]
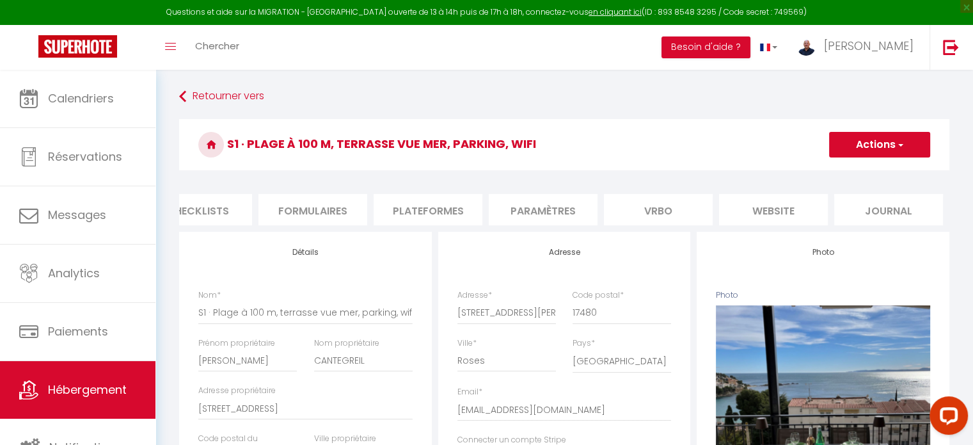
click at [523, 209] on li "Paramètres" at bounding box center [543, 209] width 109 height 31
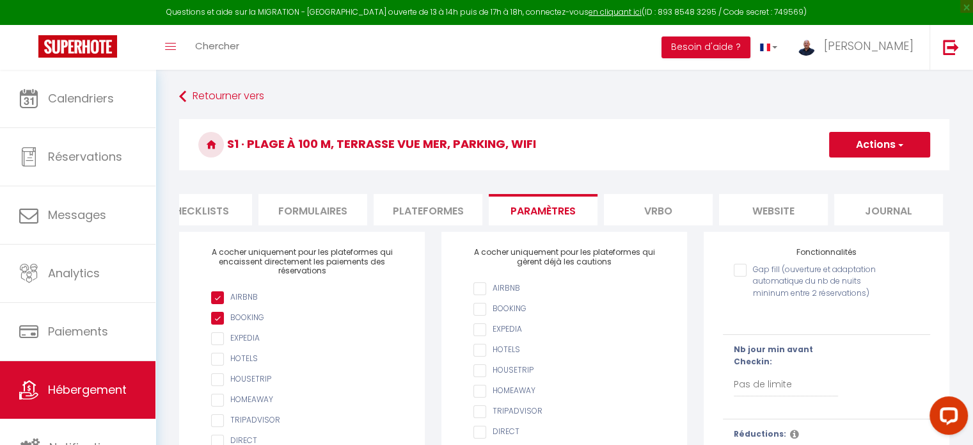
click at [412, 216] on li "Plateformes" at bounding box center [428, 209] width 109 height 31
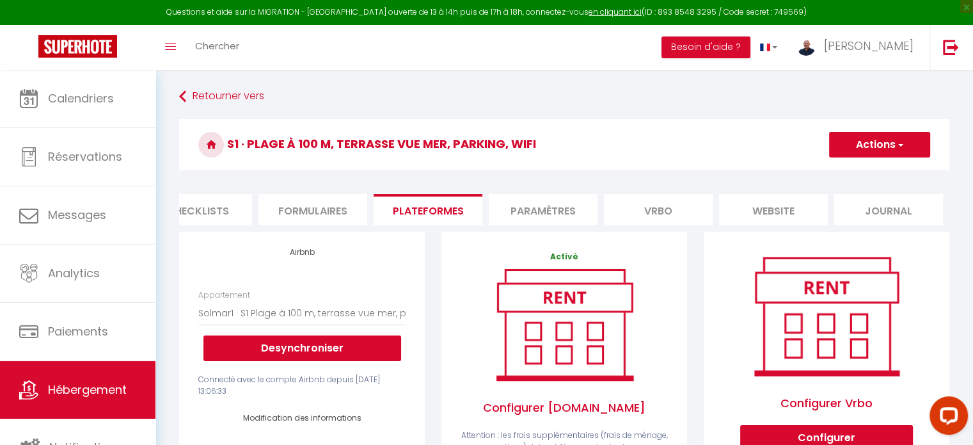
click at [294, 218] on li "Formulaires" at bounding box center [312, 209] width 109 height 31
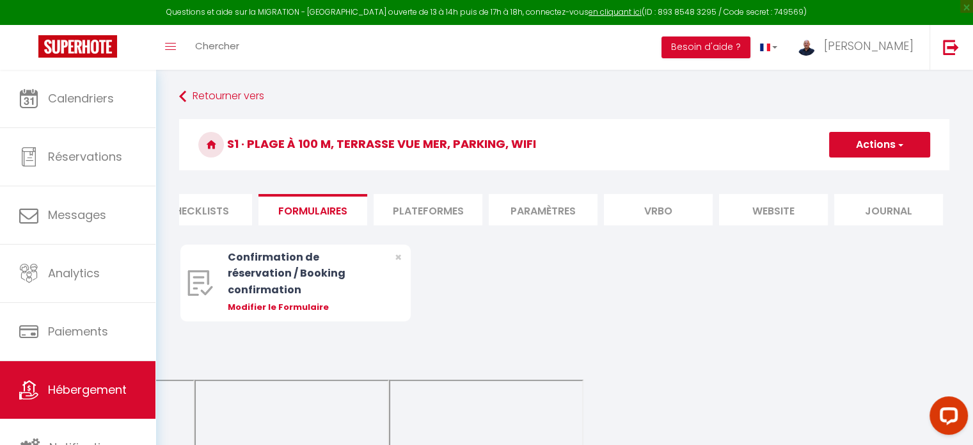
click at [211, 212] on li "Checklists" at bounding box center [197, 209] width 109 height 31
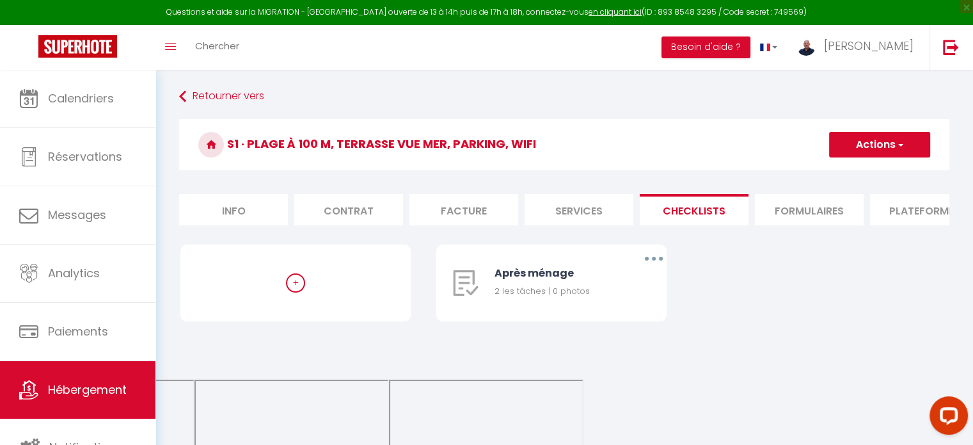
click at [244, 209] on li "Info" at bounding box center [233, 209] width 109 height 31
select select
checkbox input "false"
checkbox input "true"
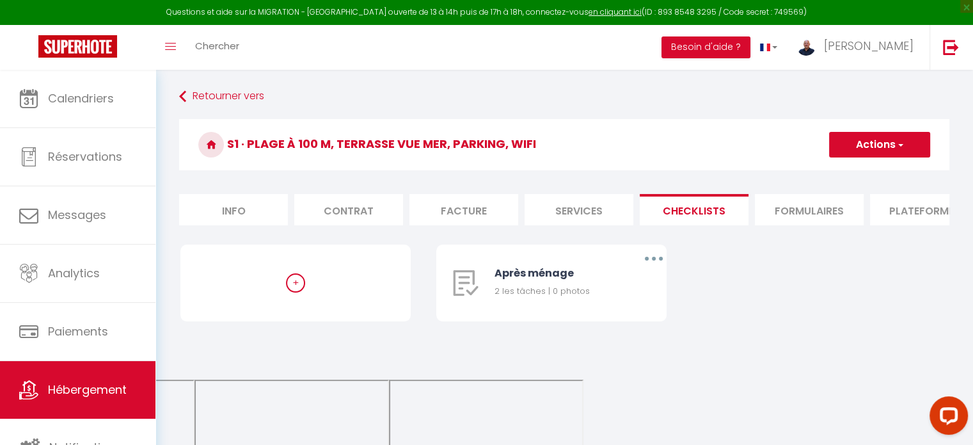
checkbox input "false"
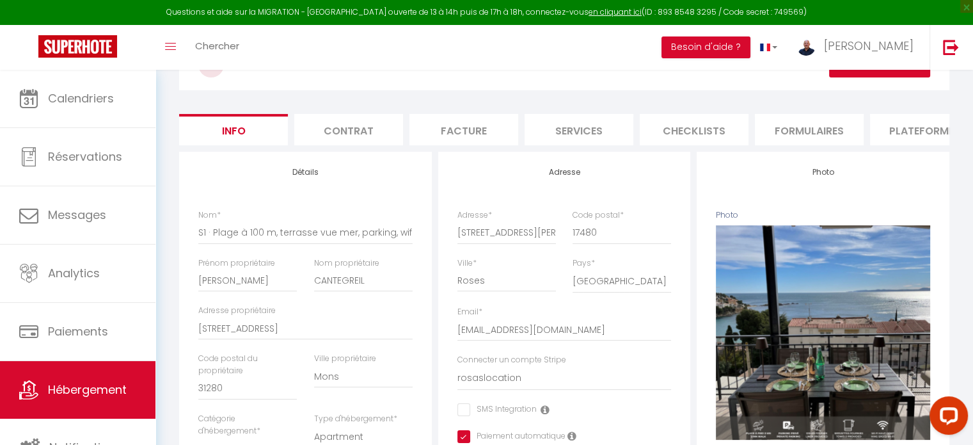
scroll to position [79, 0]
click at [347, 133] on li "Contrat" at bounding box center [348, 129] width 109 height 31
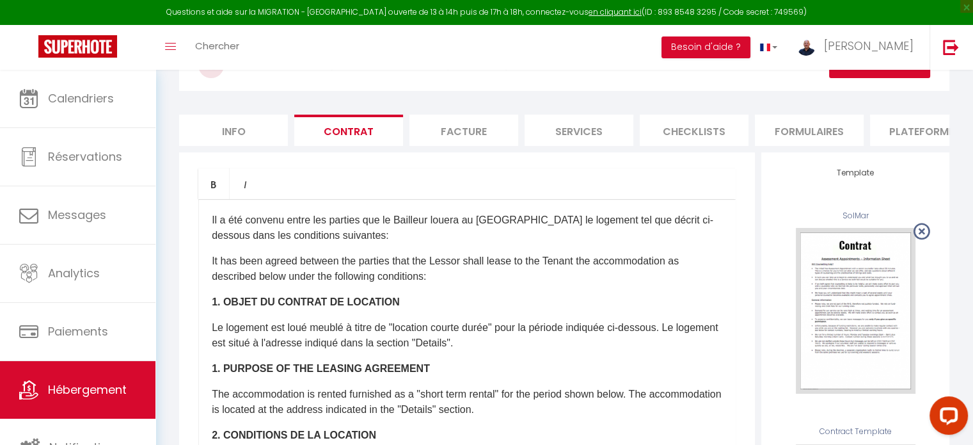
click at [479, 124] on li "Facture" at bounding box center [463, 129] width 109 height 31
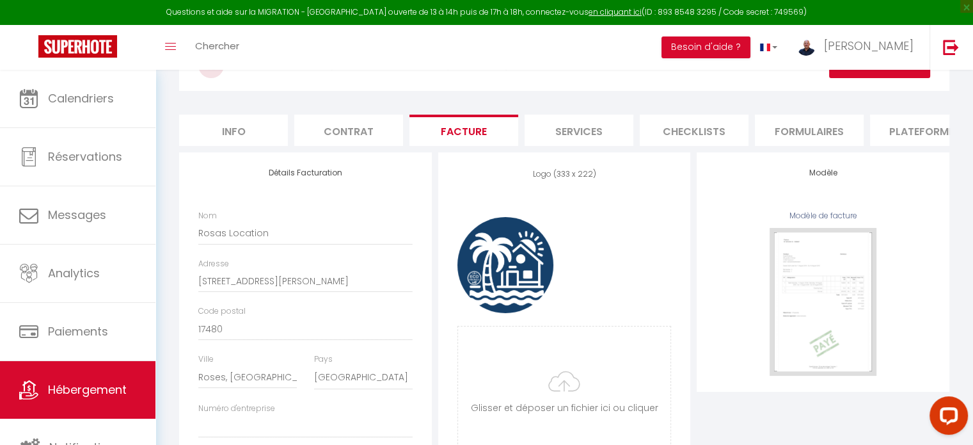
scroll to position [190, 0]
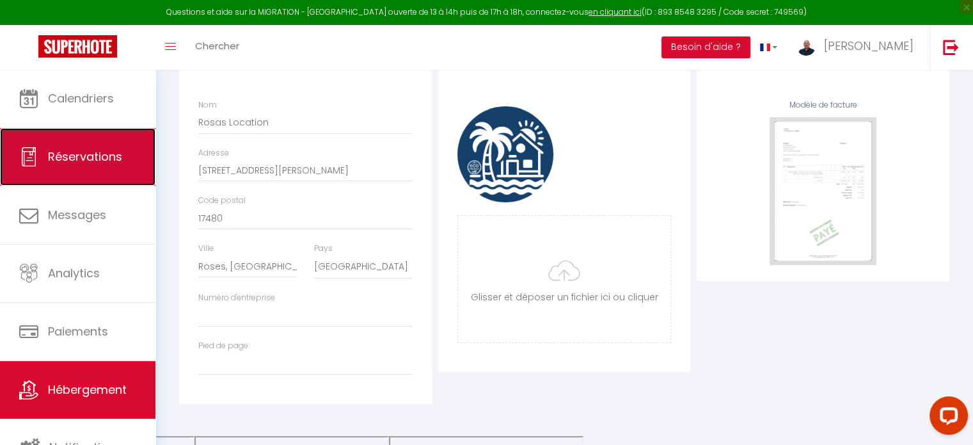
click at [40, 140] on link "Réservations" at bounding box center [77, 157] width 155 height 58
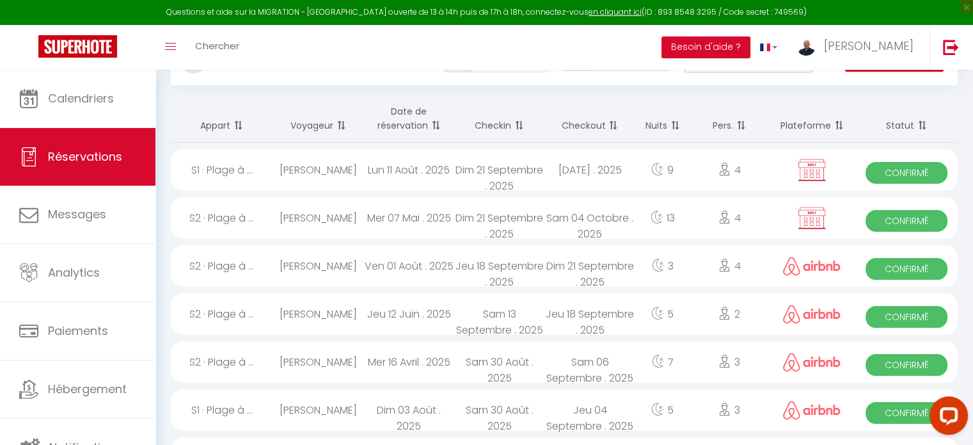
scroll to position [59, 0]
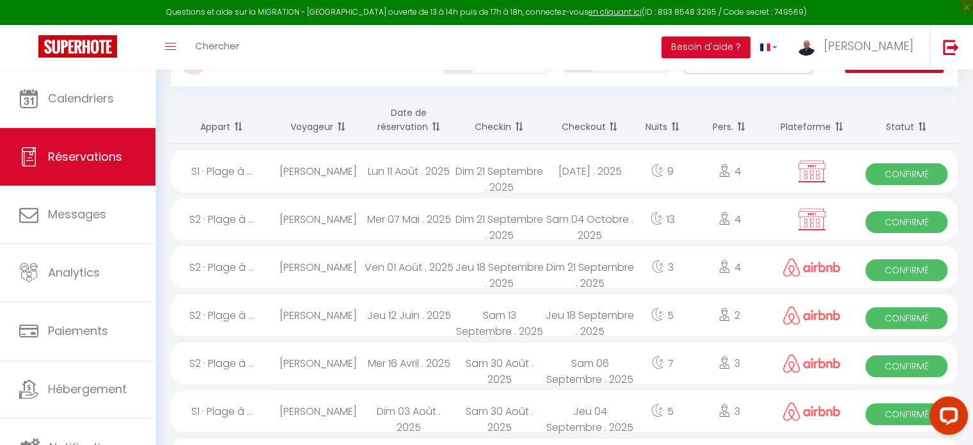
click at [933, 175] on span "Confirmé" at bounding box center [906, 174] width 82 height 22
select select "OK"
select select "KO"
select select "0"
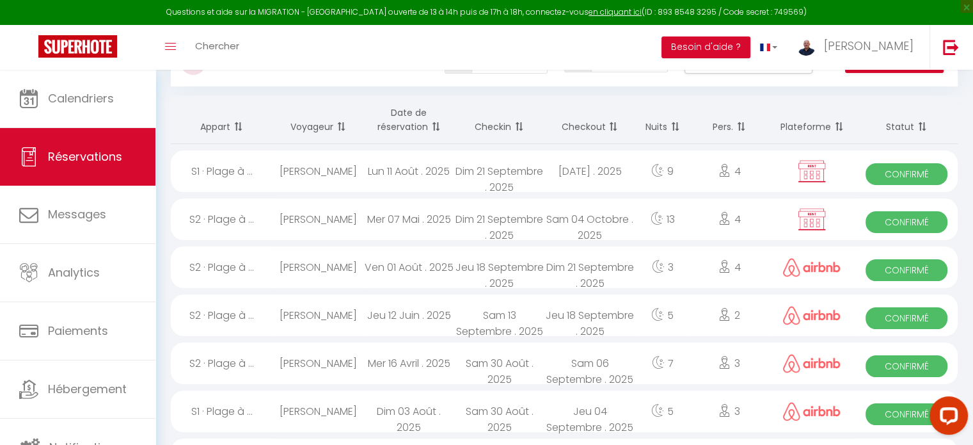
select select "1"
select select
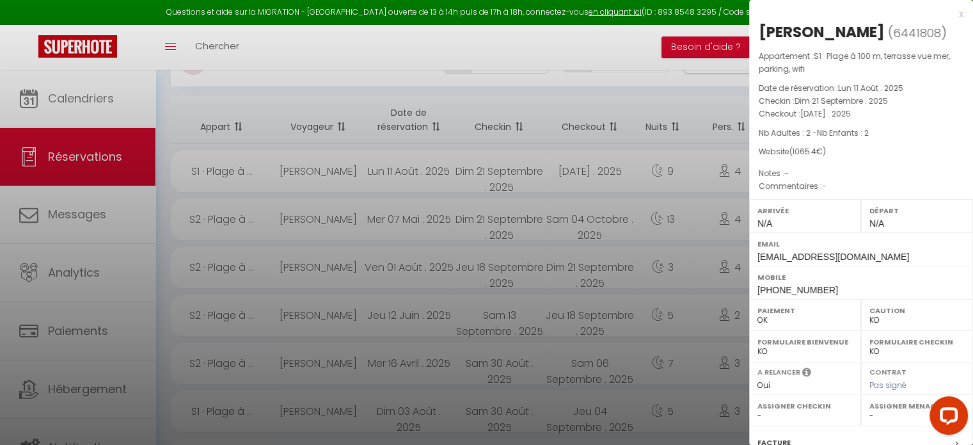
scroll to position [203, 0]
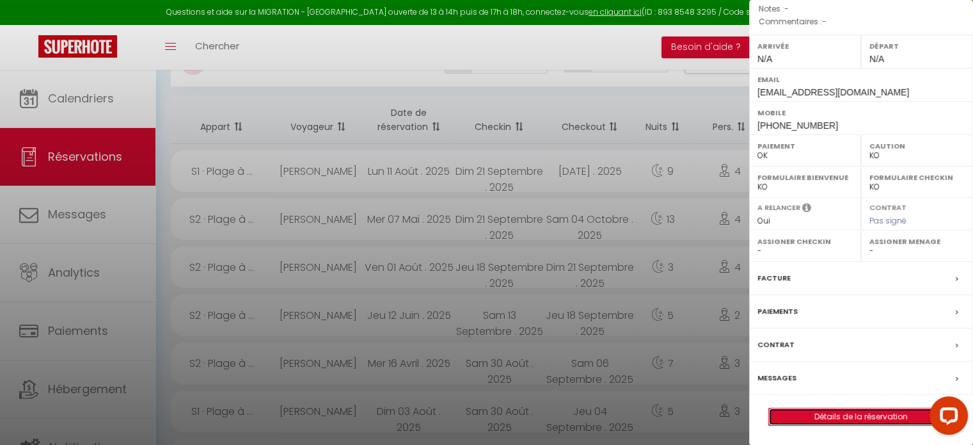
click at [806, 416] on link "Détails de la réservation" at bounding box center [861, 416] width 184 height 17
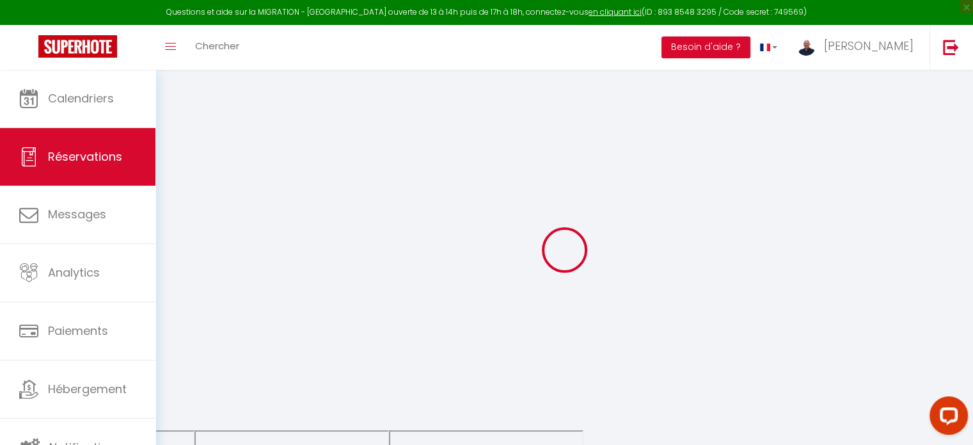
select select
checkbox input "false"
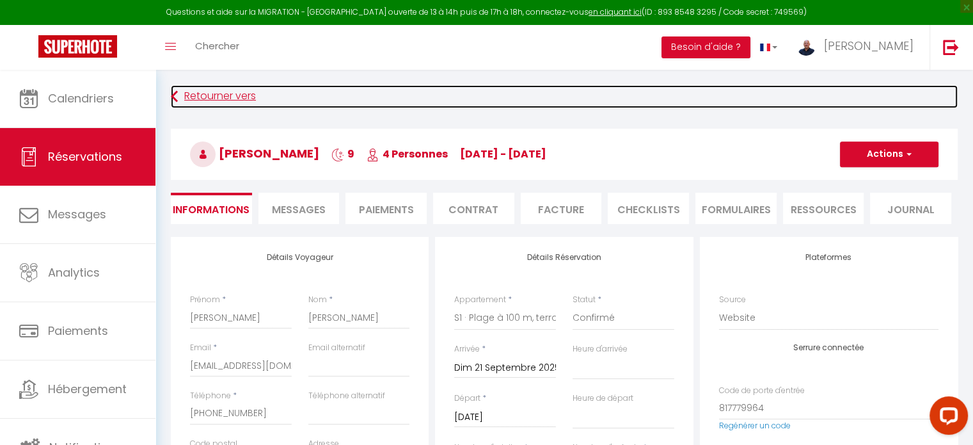
click at [224, 101] on link "Retourner vers" at bounding box center [564, 96] width 787 height 23
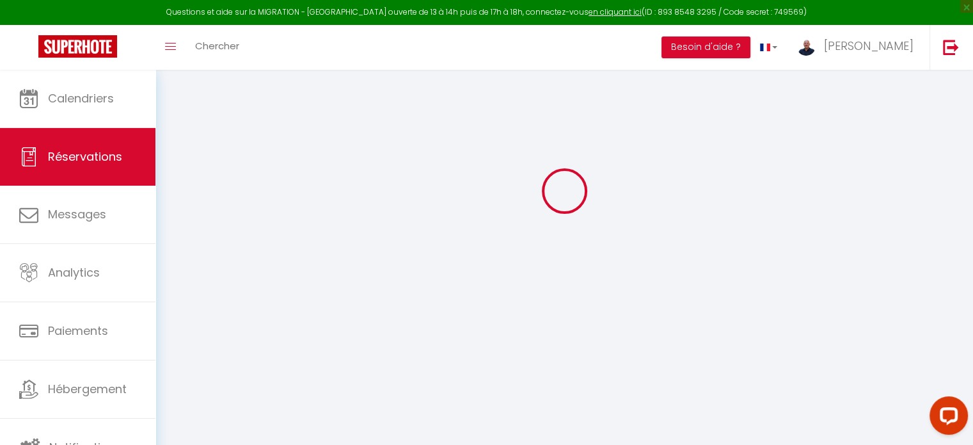
scroll to position [129, 0]
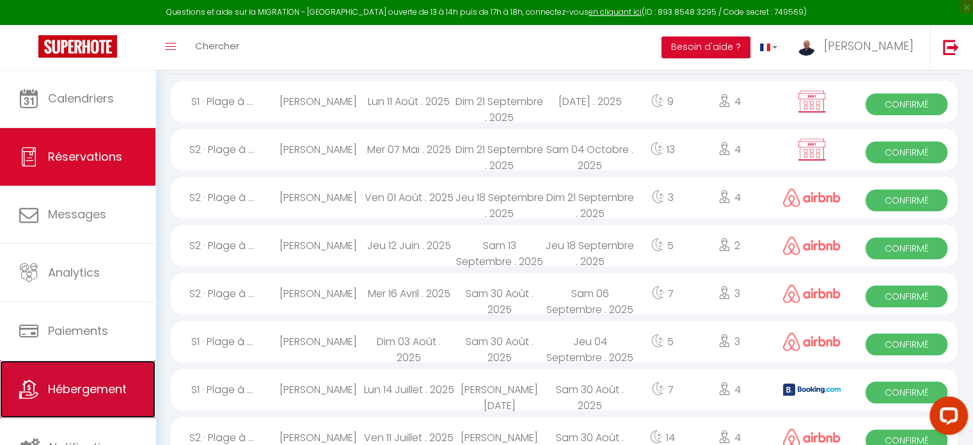
click at [68, 396] on span "Hébergement" at bounding box center [87, 389] width 79 height 16
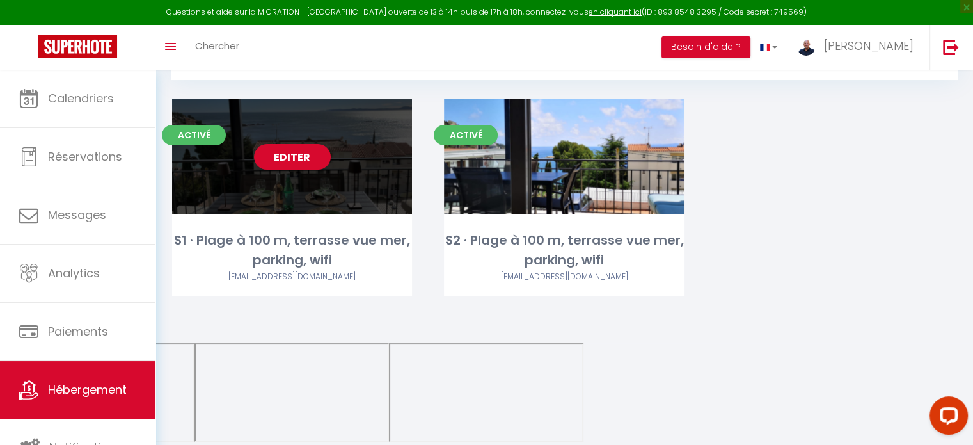
scroll to position [69, 0]
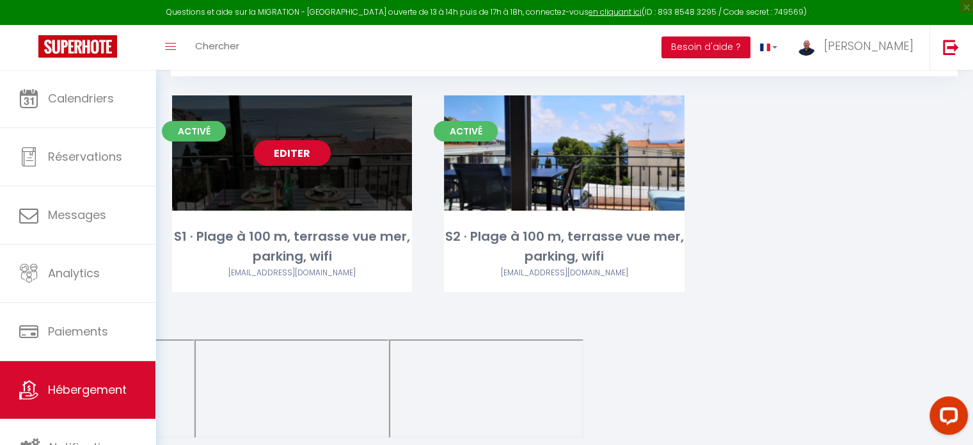
click at [274, 145] on link "Editer" at bounding box center [292, 153] width 77 height 26
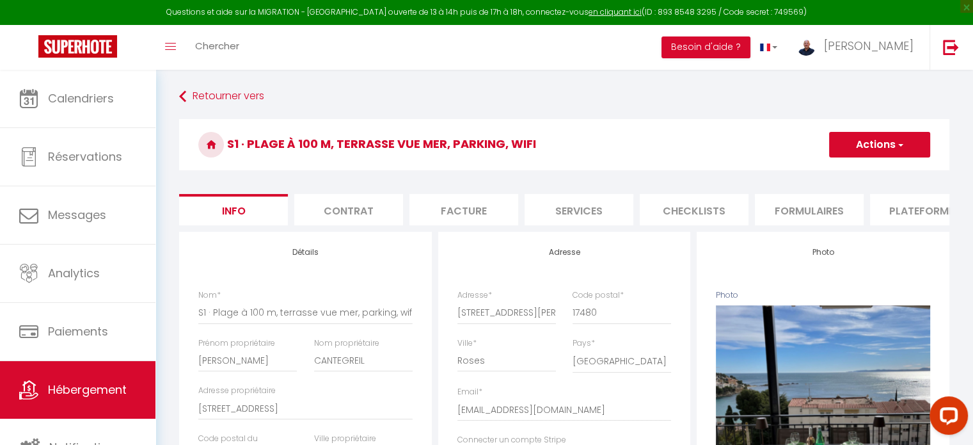
click at [893, 196] on li "Plateformes" at bounding box center [924, 209] width 109 height 31
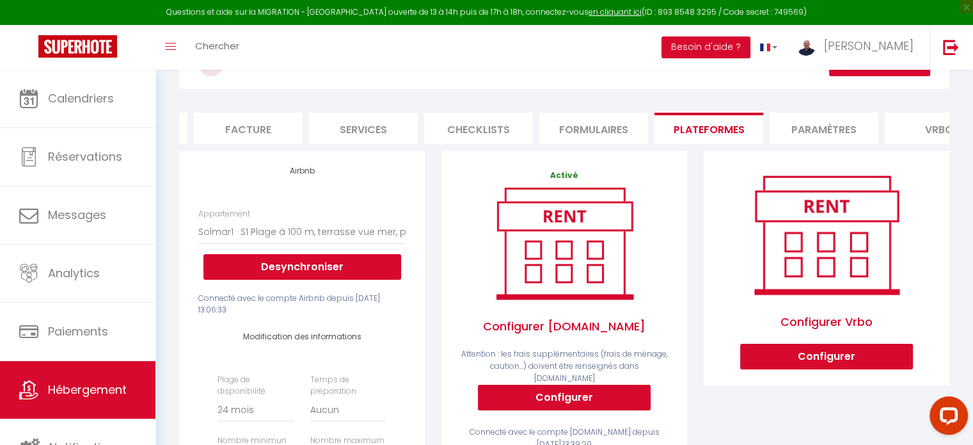
scroll to position [0, 230]
click at [778, 121] on li "Paramètres" at bounding box center [809, 128] width 109 height 31
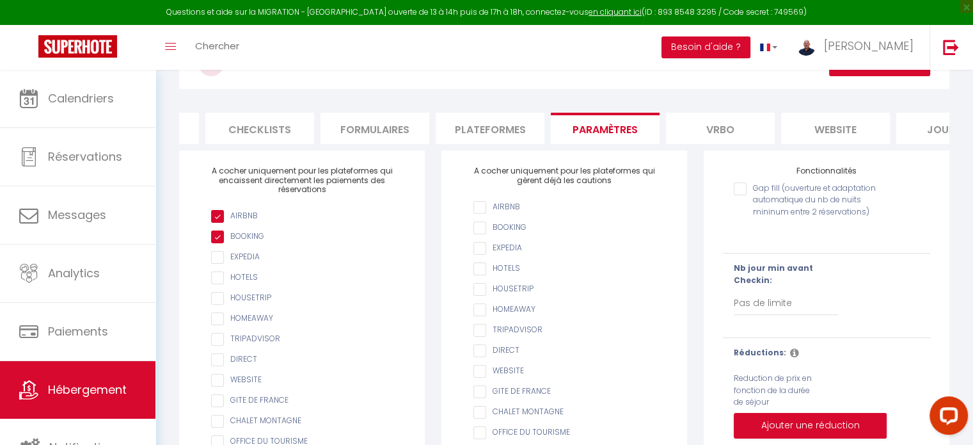
scroll to position [0, 435]
click at [810, 135] on li "website" at bounding box center [834, 128] width 109 height 31
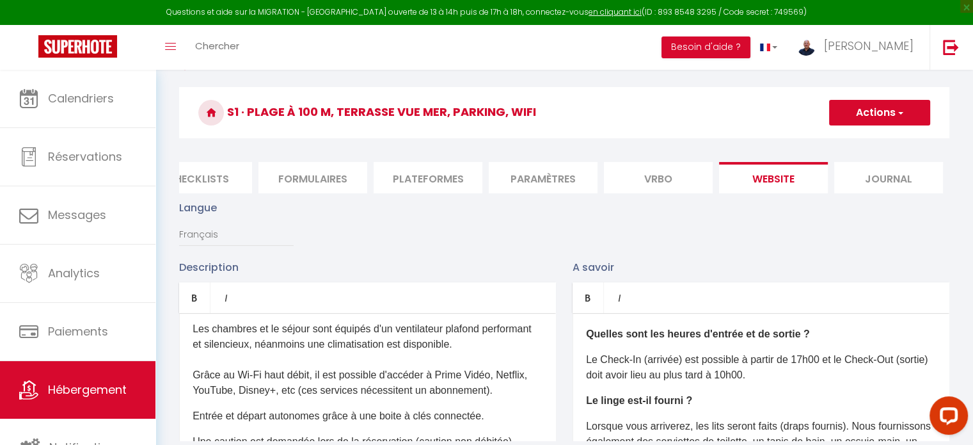
click at [883, 178] on li "Journal" at bounding box center [888, 177] width 109 height 31
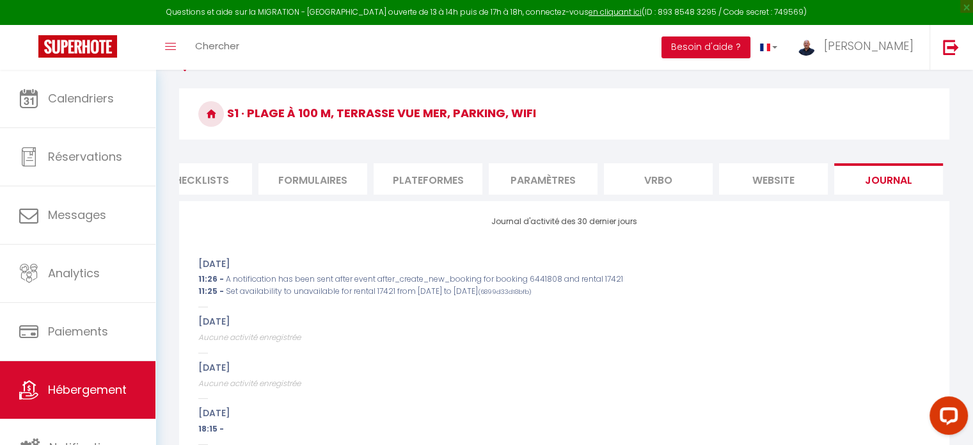
scroll to position [31, 0]
click at [793, 173] on li "website" at bounding box center [773, 178] width 109 height 31
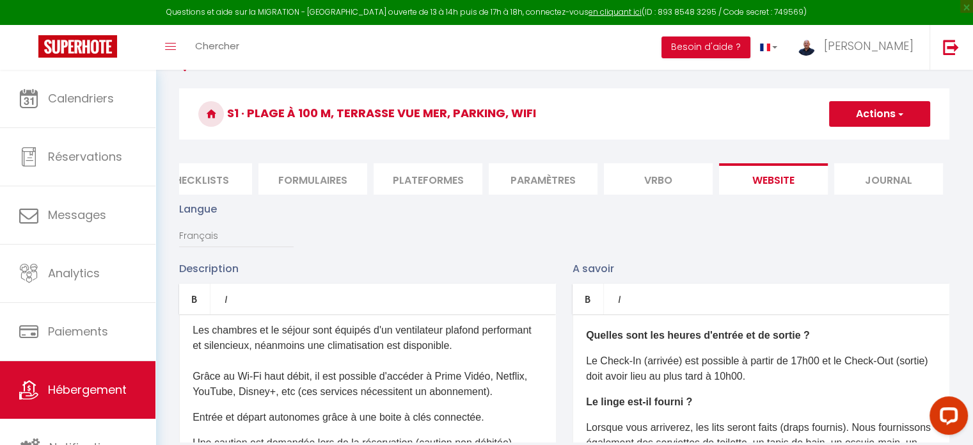
click at [665, 179] on li "Vrbo" at bounding box center [658, 178] width 109 height 31
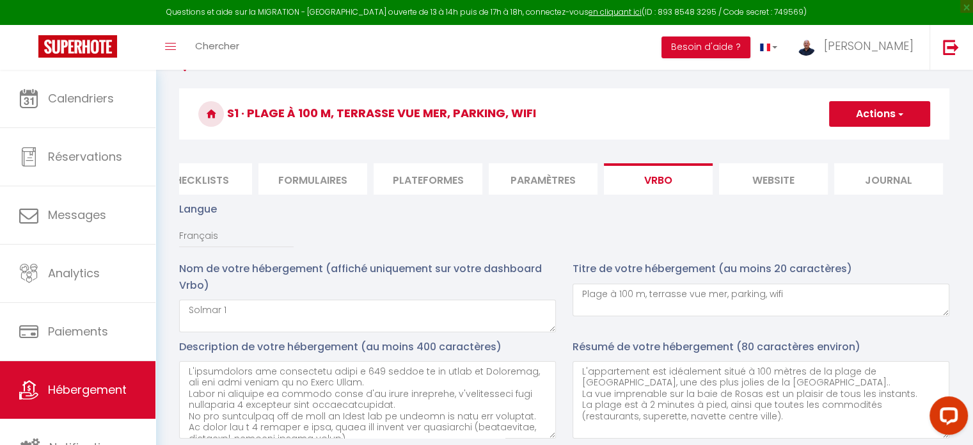
click at [556, 184] on li "Paramètres" at bounding box center [543, 178] width 109 height 31
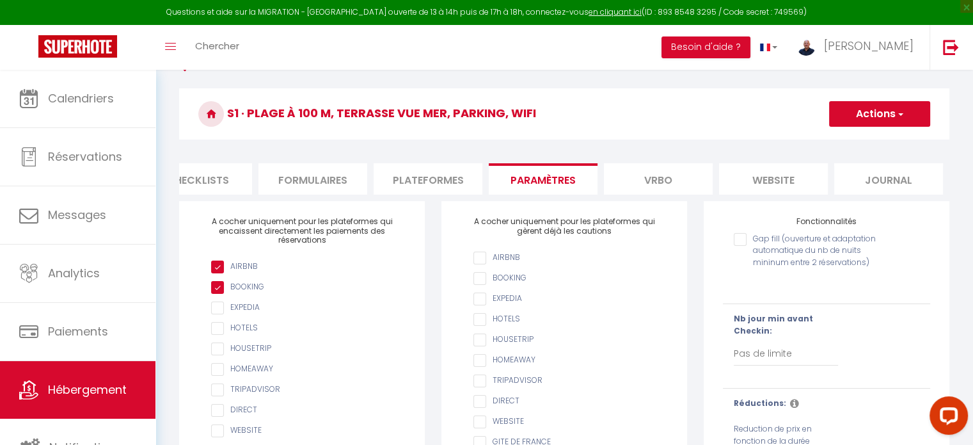
click at [443, 178] on li "Plateformes" at bounding box center [428, 178] width 109 height 31
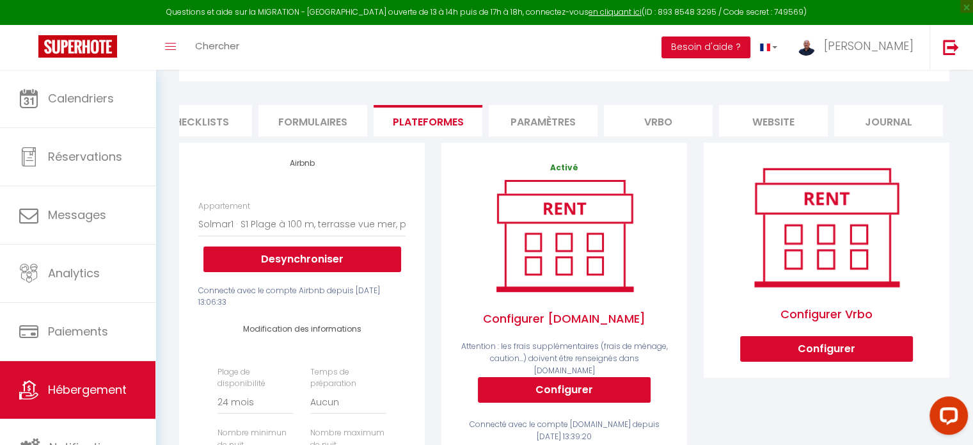
scroll to position [88, 0]
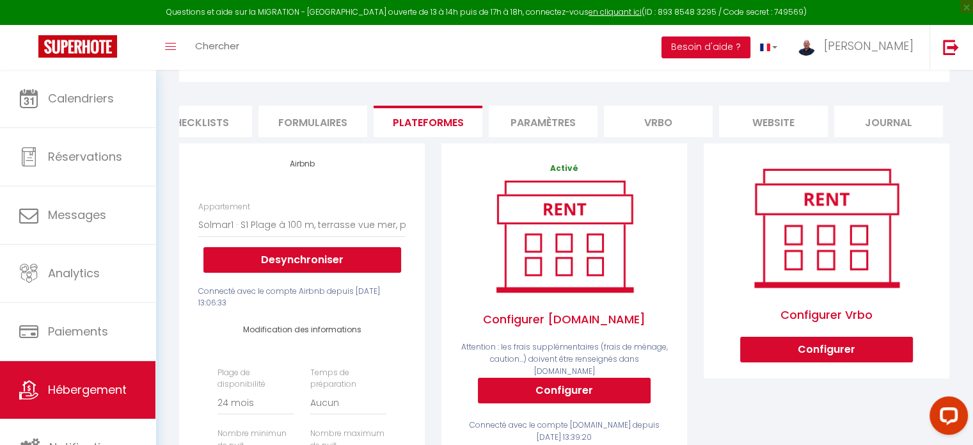
click at [294, 136] on li "Formulaires" at bounding box center [312, 121] width 109 height 31
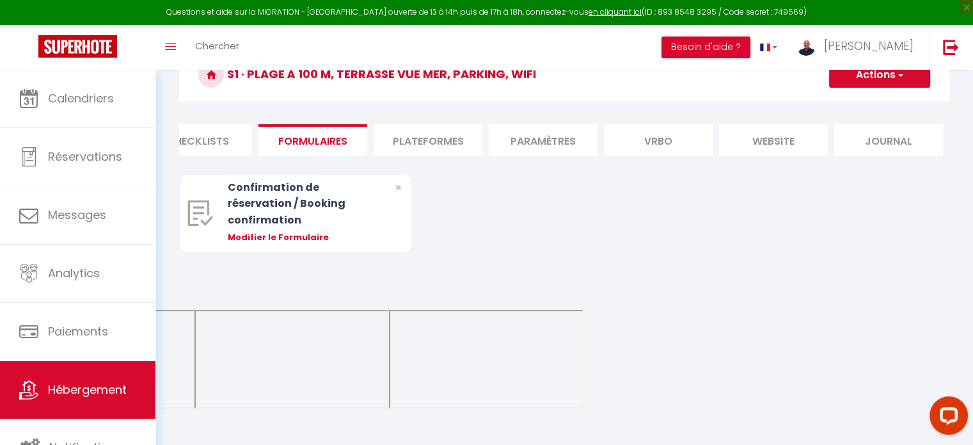
scroll to position [69, 0]
click at [210, 142] on li "Checklists" at bounding box center [197, 140] width 109 height 31
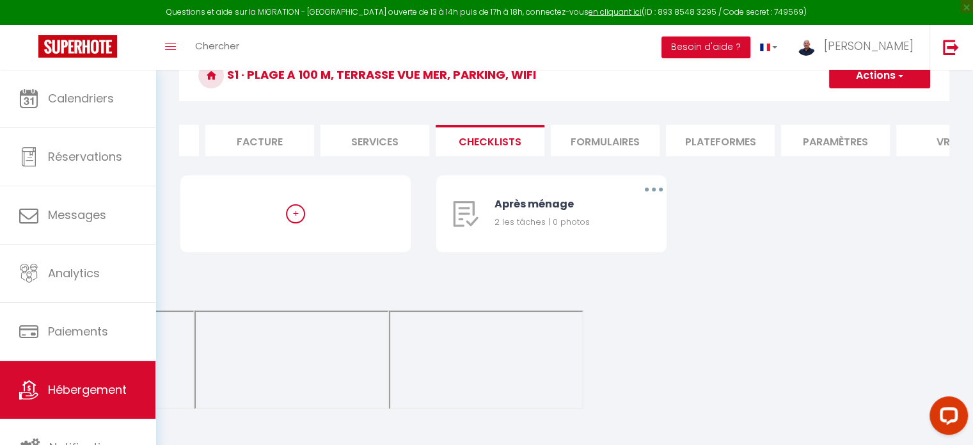
scroll to position [0, 189]
click at [384, 144] on li "Services" at bounding box center [389, 140] width 109 height 31
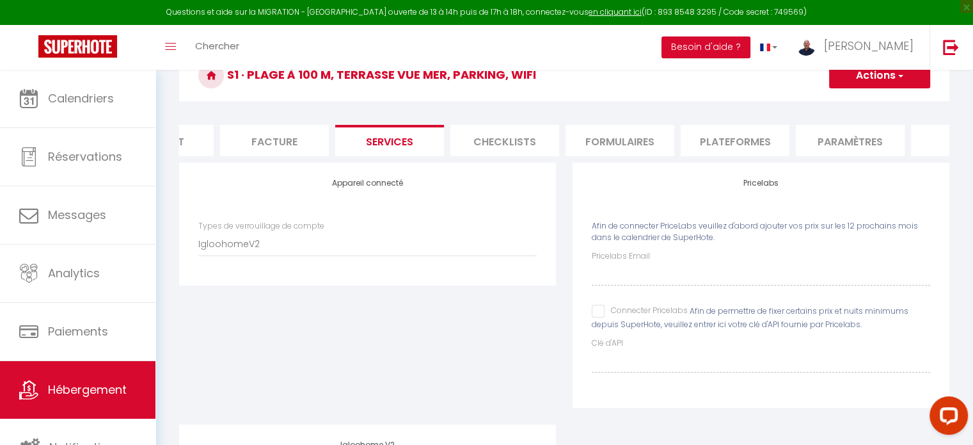
click at [284, 143] on li "Facture" at bounding box center [274, 140] width 109 height 31
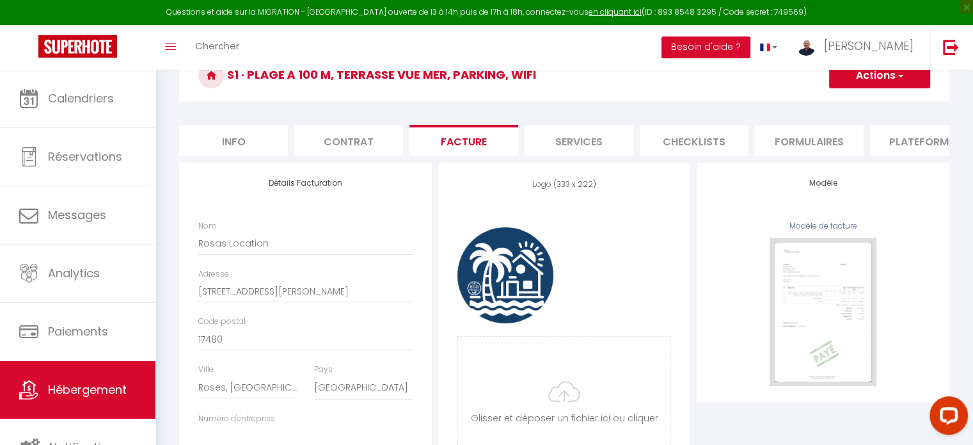
click at [355, 147] on li "Contrat" at bounding box center [348, 140] width 109 height 31
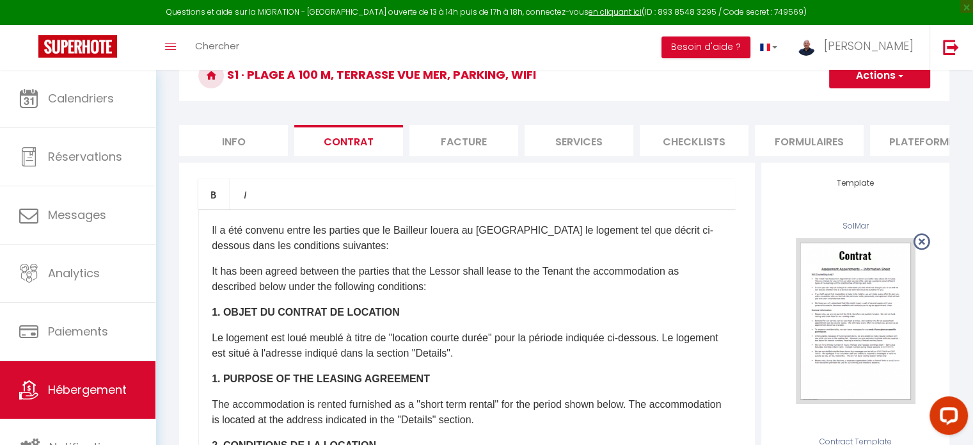
click at [247, 132] on li "Info" at bounding box center [233, 140] width 109 height 31
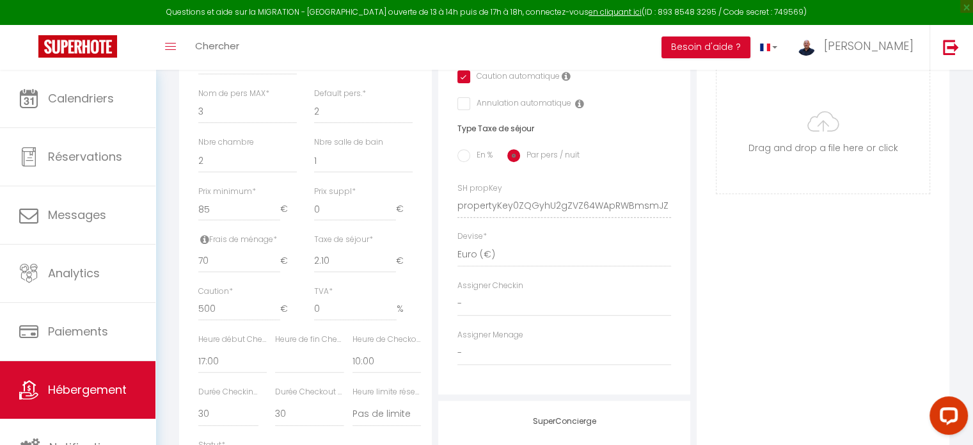
scroll to position [460, 0]
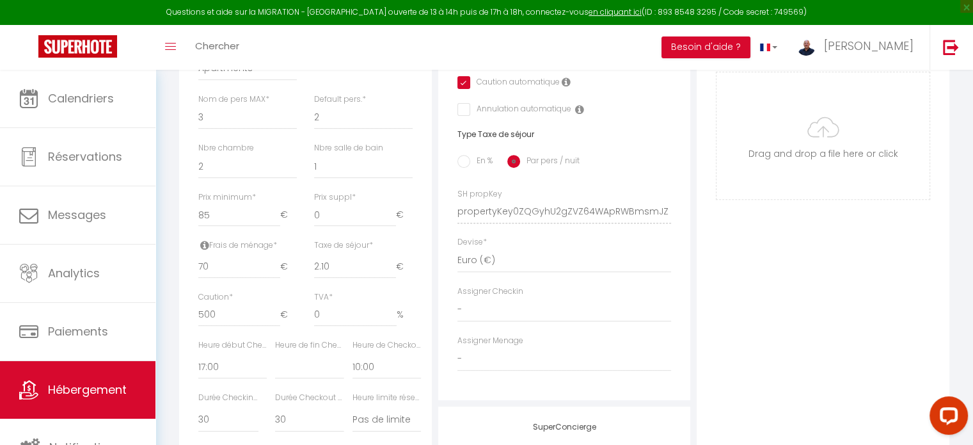
drag, startPoint x: 354, startPoint y: 212, endPoint x: 791, endPoint y: 291, distance: 444.0
click at [791, 291] on div "Photo Photo Supprimer Drag and drop a file here or click Ooops, something wrong…" at bounding box center [822, 202] width 253 height 863
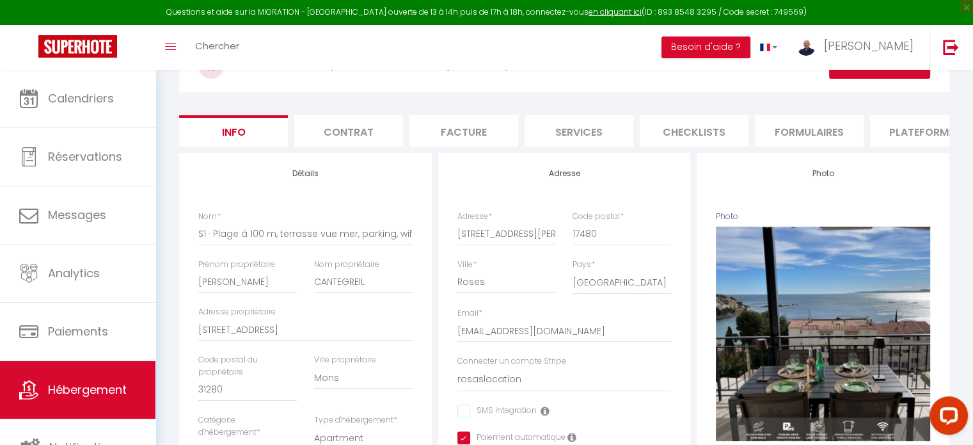
scroll to position [75, 0]
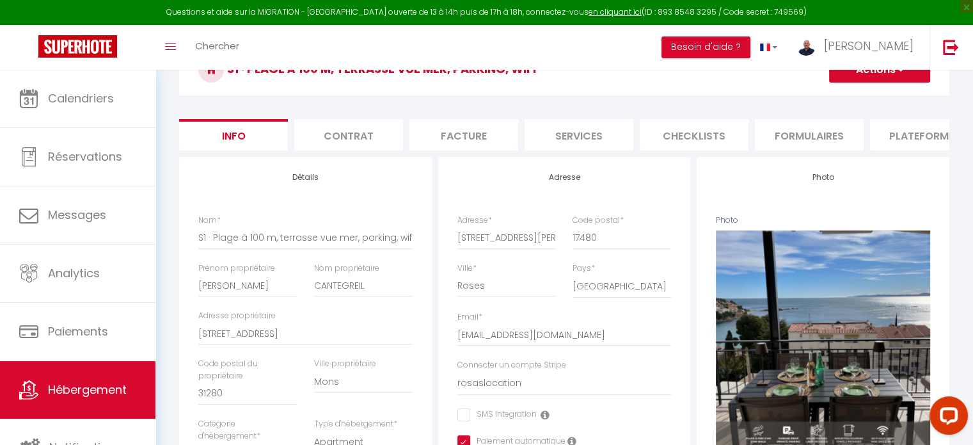
click at [362, 135] on li "Contrat" at bounding box center [348, 134] width 109 height 31
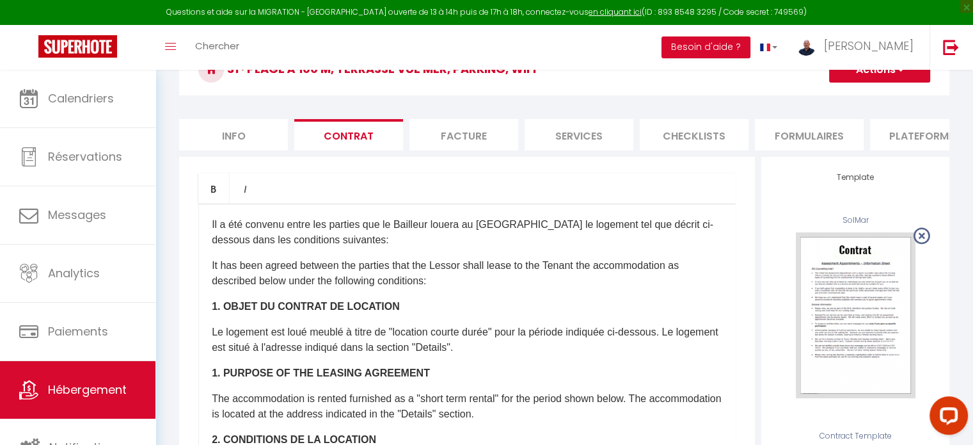
click at [468, 145] on li "Facture" at bounding box center [463, 134] width 109 height 31
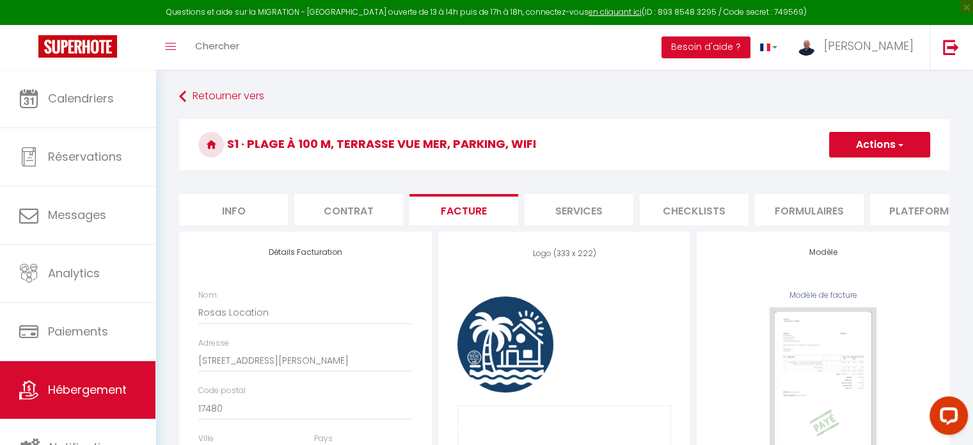
click at [589, 214] on li "Services" at bounding box center [578, 209] width 109 height 31
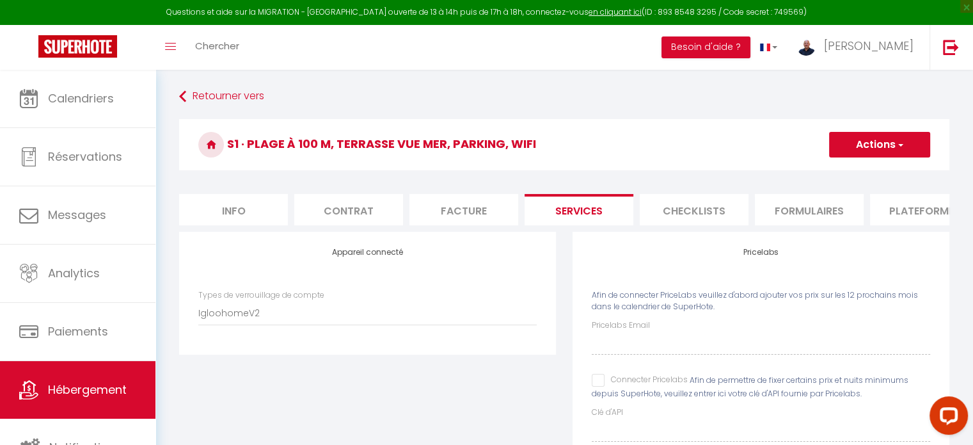
click at [686, 214] on li "Checklists" at bounding box center [694, 209] width 109 height 31
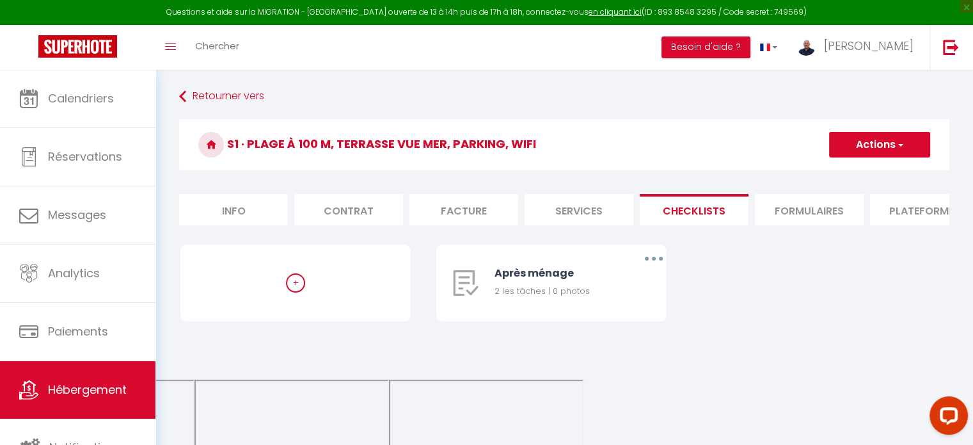
click at [782, 216] on li "Formulaires" at bounding box center [809, 209] width 109 height 31
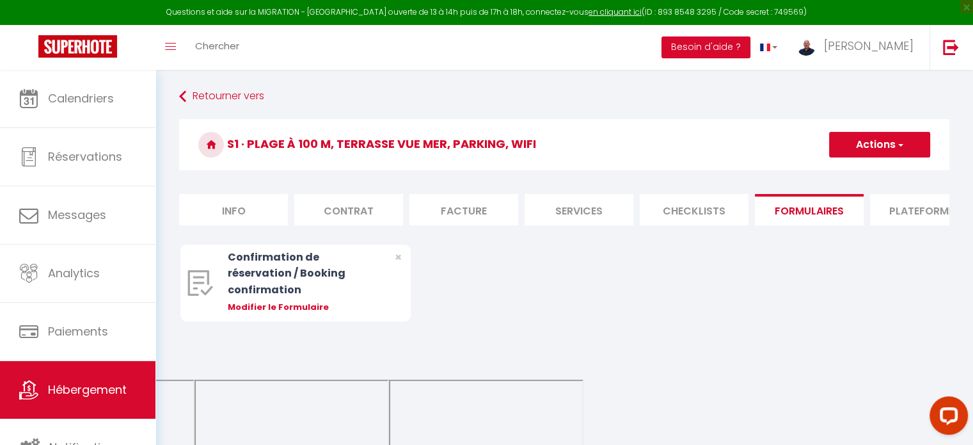
click at [900, 217] on li "Plateformes" at bounding box center [924, 209] width 109 height 31
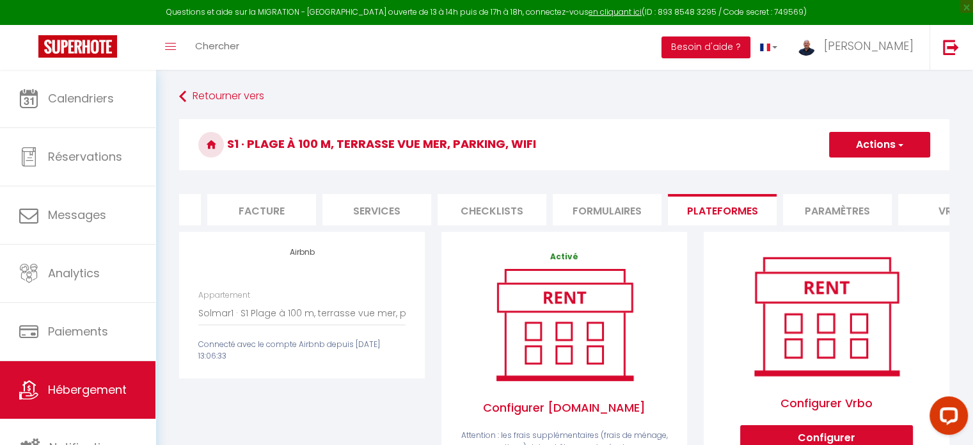
scroll to position [0, 205]
click at [829, 209] on li "Paramètres" at bounding box center [834, 209] width 109 height 31
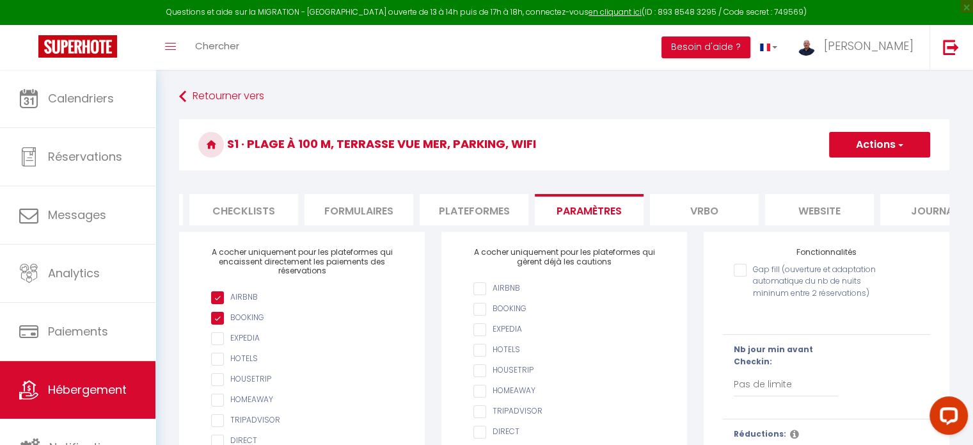
scroll to position [0, 460]
click at [784, 199] on li "website" at bounding box center [809, 209] width 109 height 31
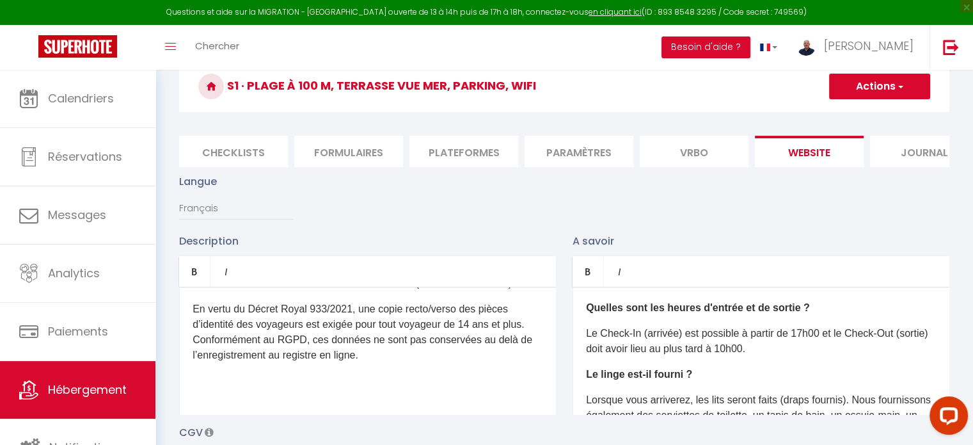
scroll to position [58, 0]
click at [914, 161] on li "Journal" at bounding box center [924, 151] width 109 height 31
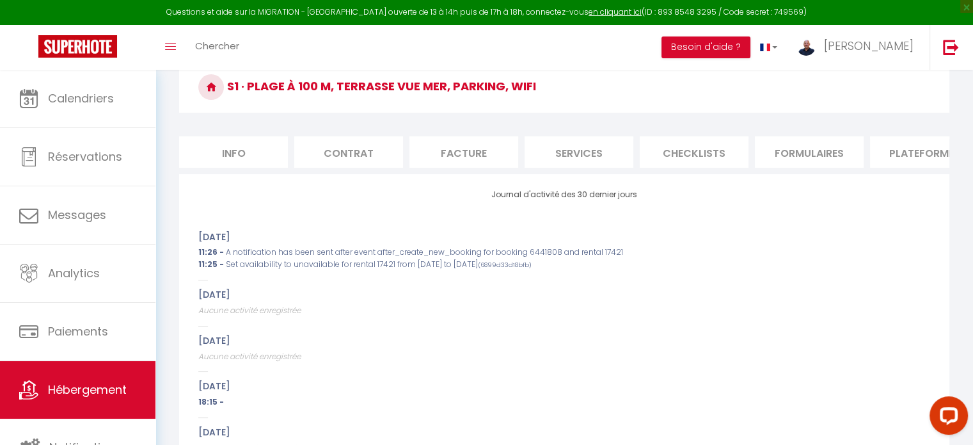
click at [225, 155] on li "Info" at bounding box center [233, 151] width 109 height 31
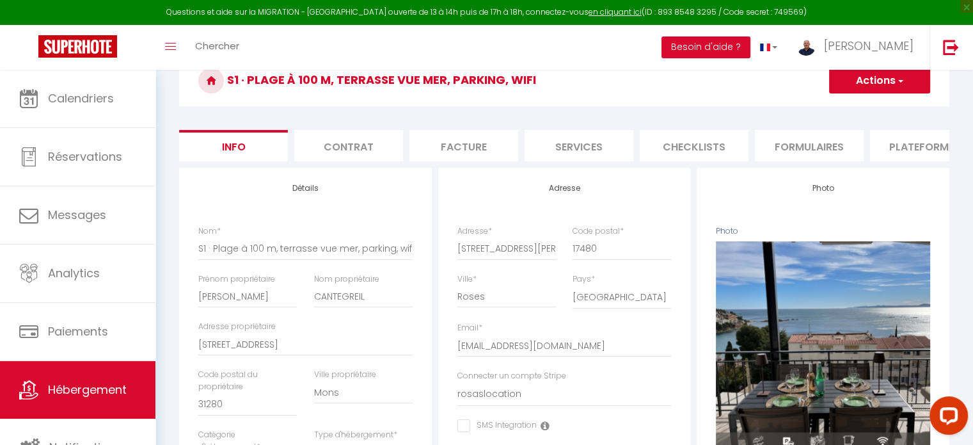
scroll to position [61, 0]
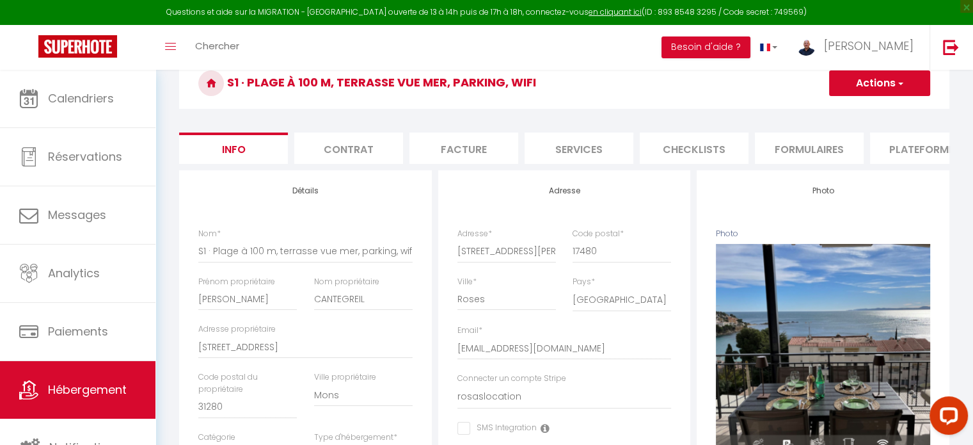
click at [349, 140] on li "Contrat" at bounding box center [348, 147] width 109 height 31
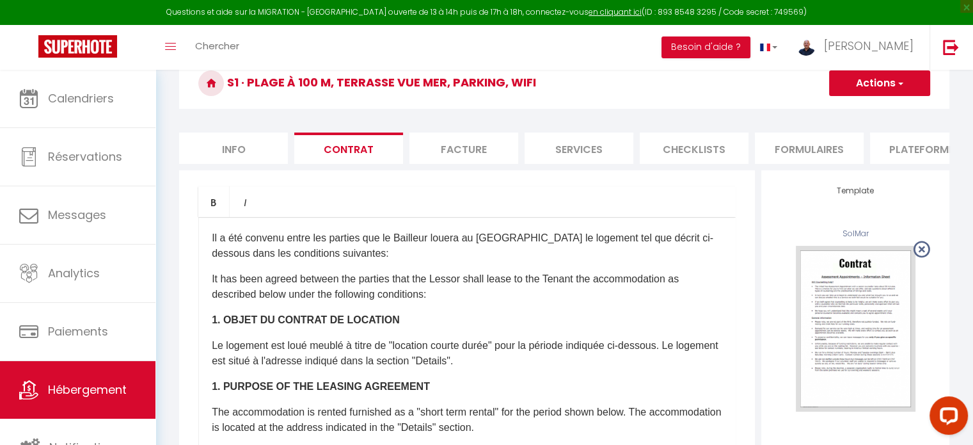
click at [459, 137] on li "Facture" at bounding box center [463, 147] width 109 height 31
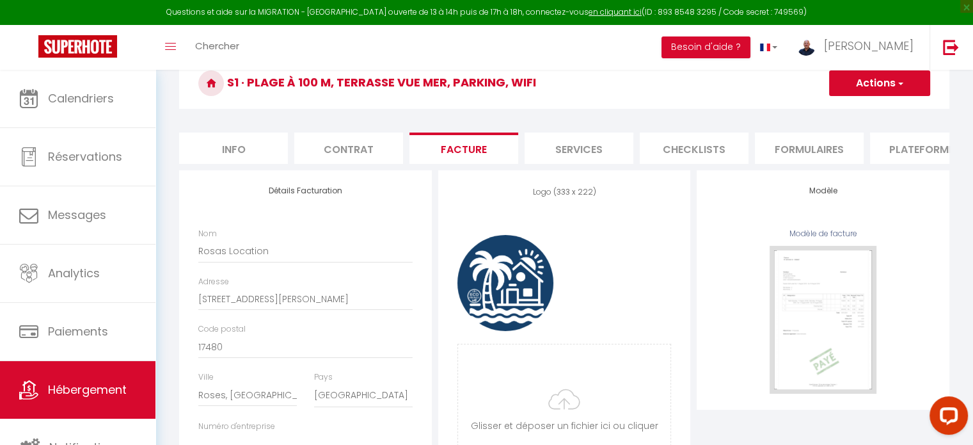
click at [574, 141] on li "Services" at bounding box center [578, 147] width 109 height 31
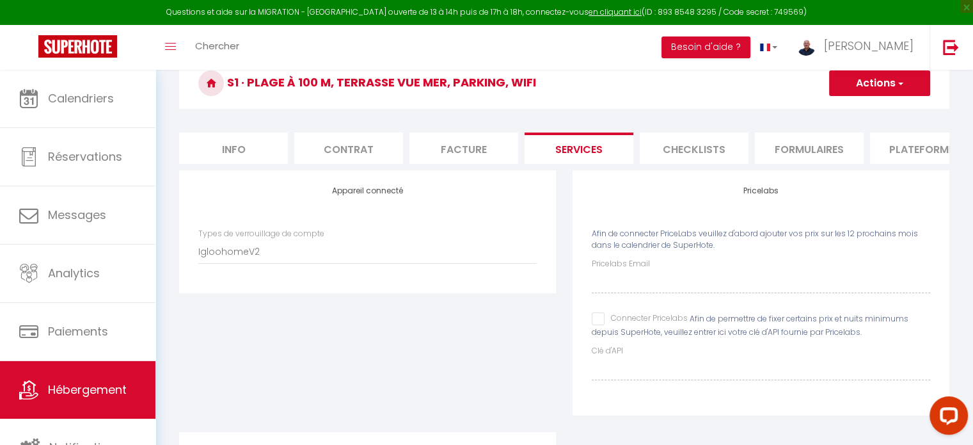
click at [678, 158] on li "Checklists" at bounding box center [694, 147] width 109 height 31
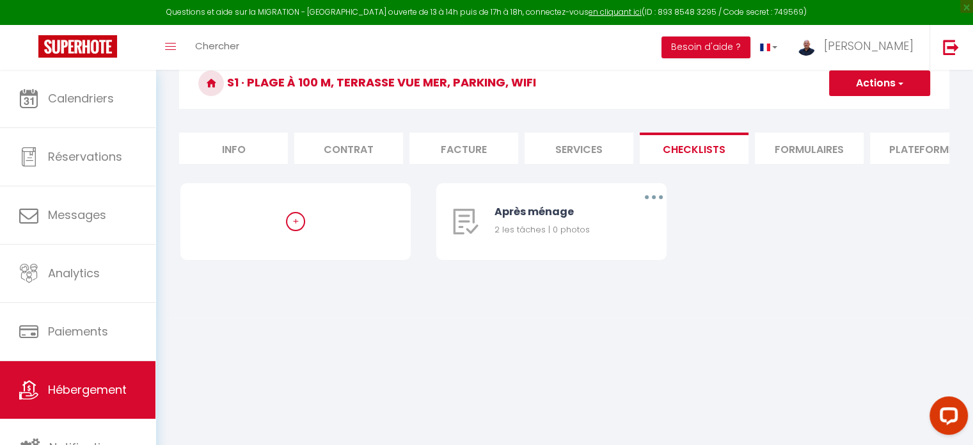
click at [789, 144] on li "Formulaires" at bounding box center [809, 147] width 109 height 31
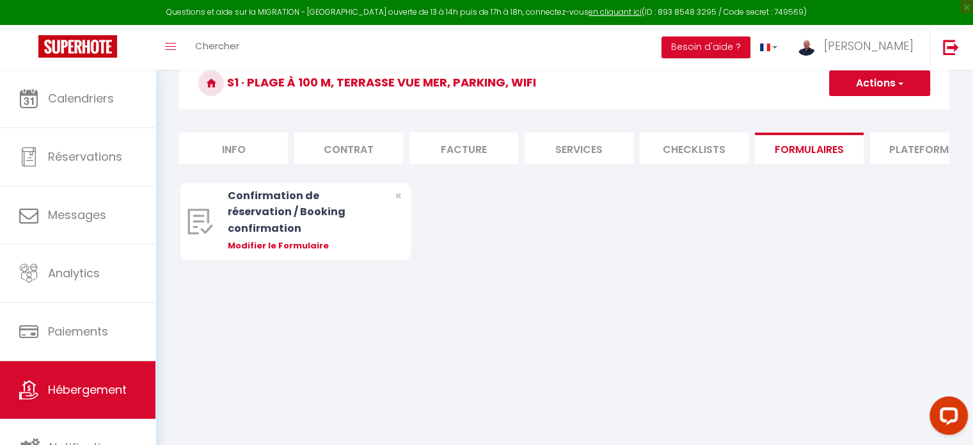
click at [900, 147] on li "Plateformes" at bounding box center [924, 147] width 109 height 31
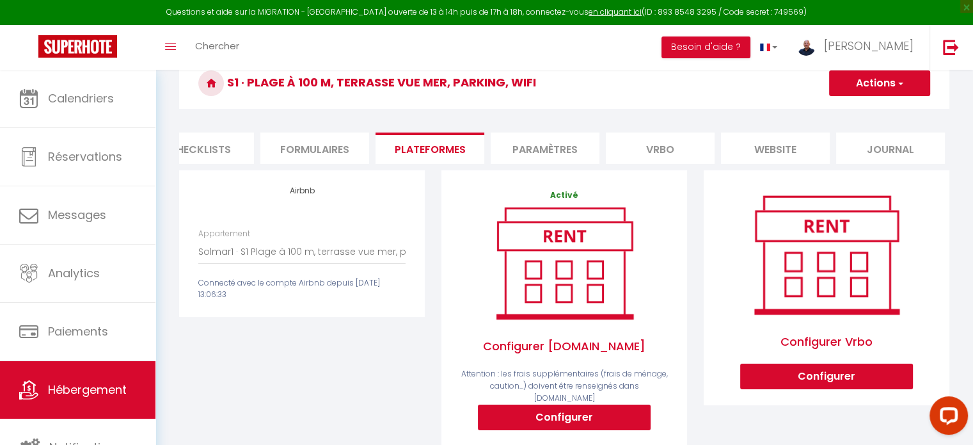
scroll to position [0, 496]
click at [537, 157] on li "Paramètres" at bounding box center [543, 147] width 109 height 31
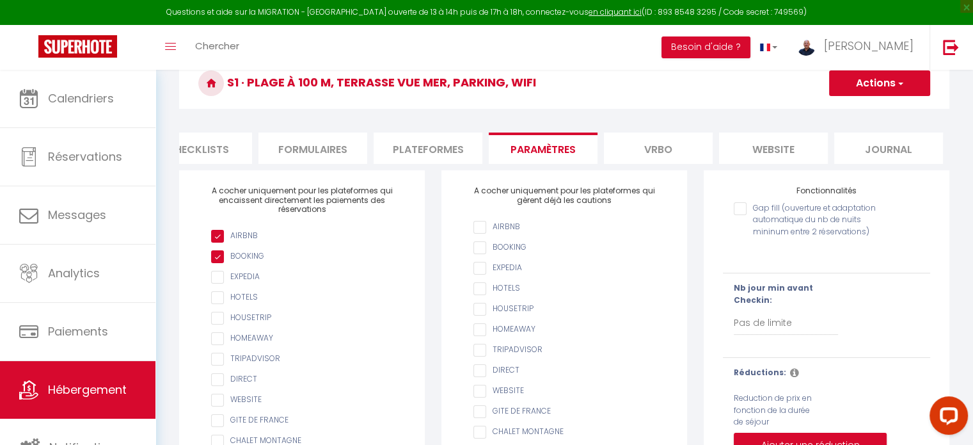
click at [654, 157] on li "Vrbo" at bounding box center [658, 147] width 109 height 31
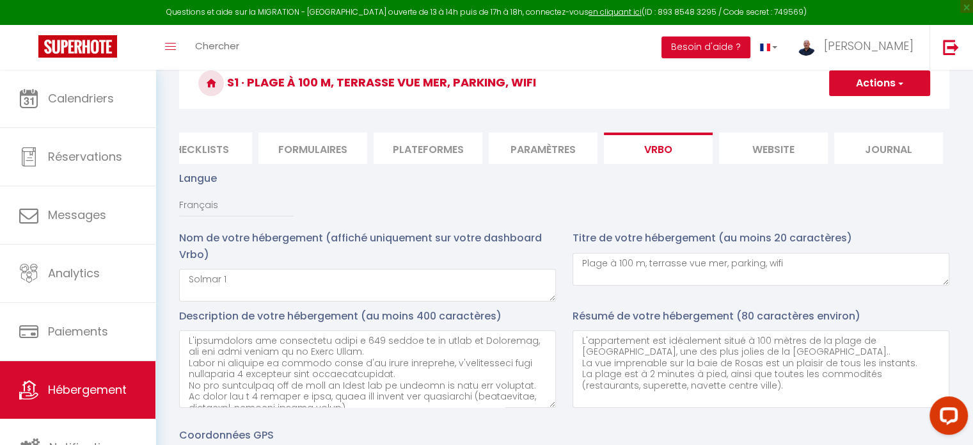
click at [757, 143] on li "website" at bounding box center [773, 147] width 109 height 31
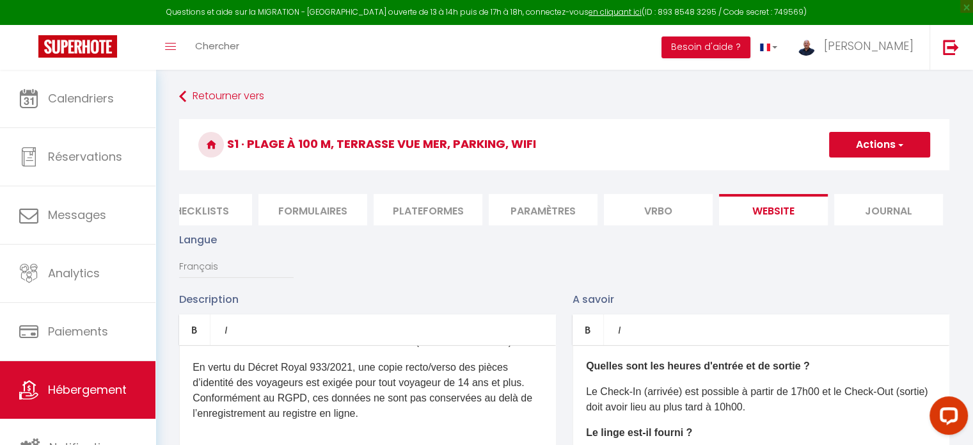
click at [865, 205] on li "Journal" at bounding box center [888, 209] width 109 height 31
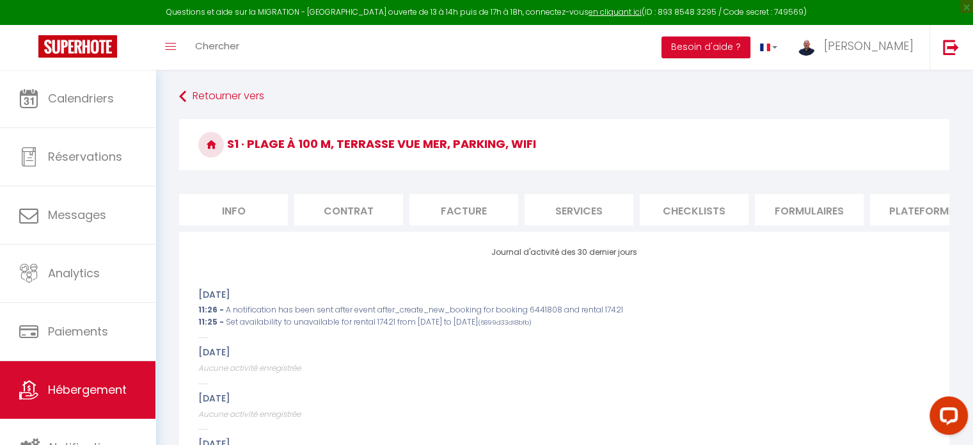
click at [242, 205] on li "Info" at bounding box center [233, 209] width 109 height 31
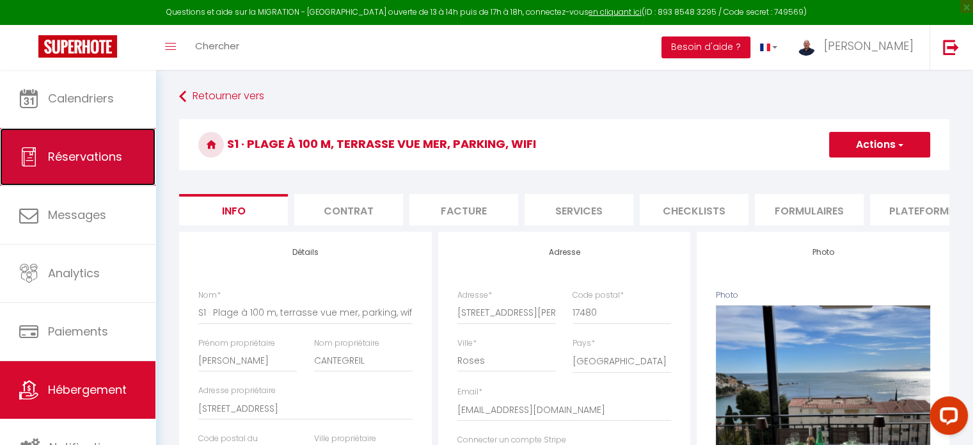
click at [59, 178] on link "Réservations" at bounding box center [77, 157] width 155 height 58
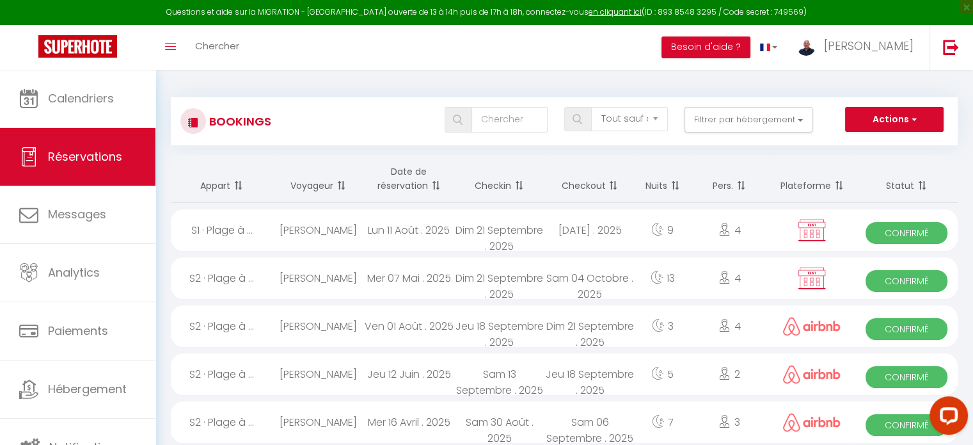
click at [905, 229] on span "Confirmé" at bounding box center [906, 233] width 82 height 22
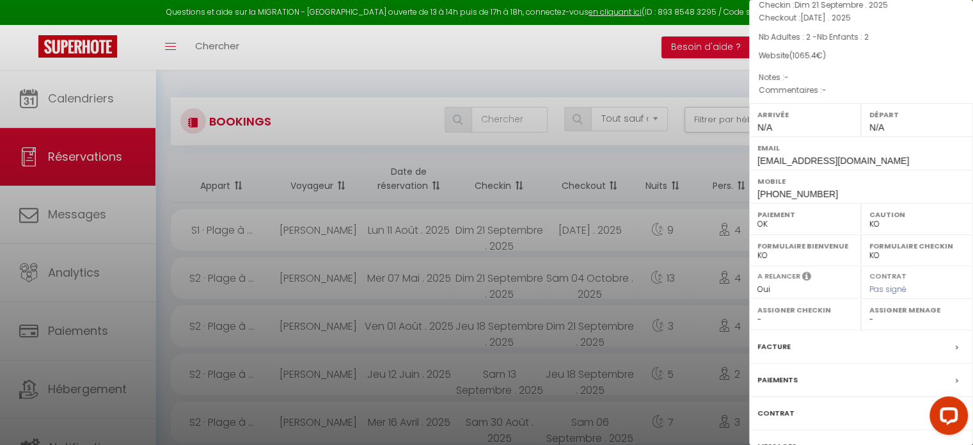
scroll to position [203, 0]
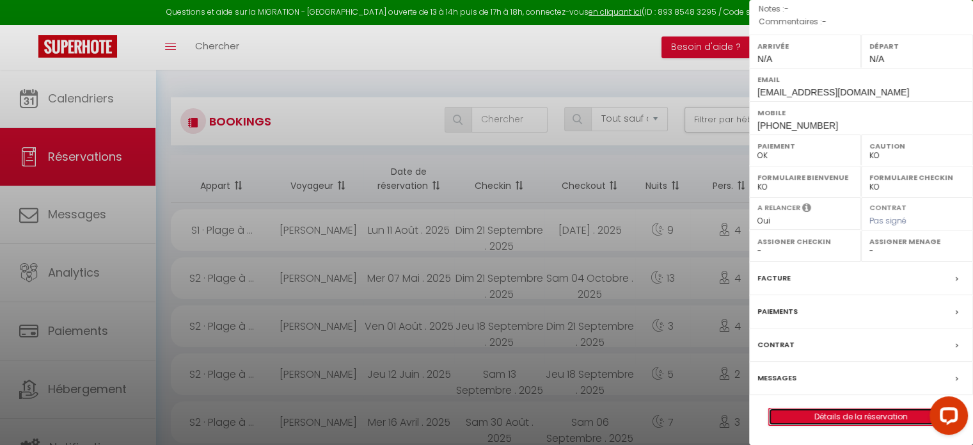
click at [842, 420] on link "Détails de la réservation" at bounding box center [861, 416] width 184 height 17
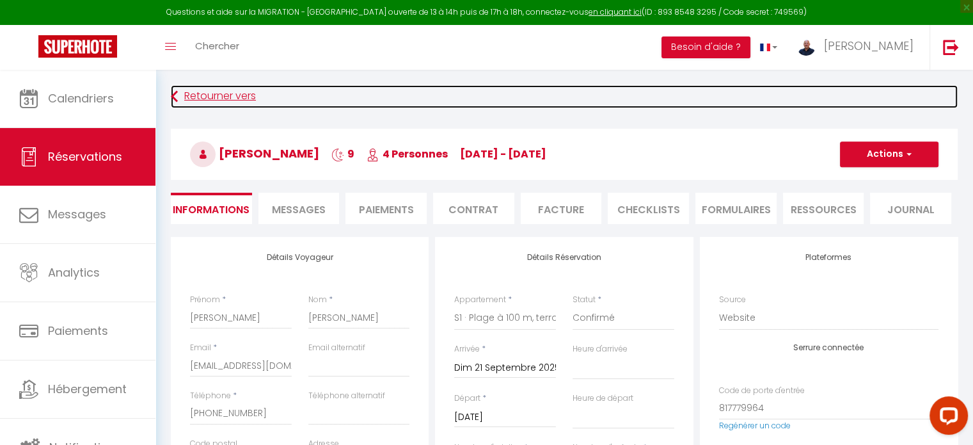
click at [179, 93] on link "Retourner vers" at bounding box center [564, 96] width 787 height 23
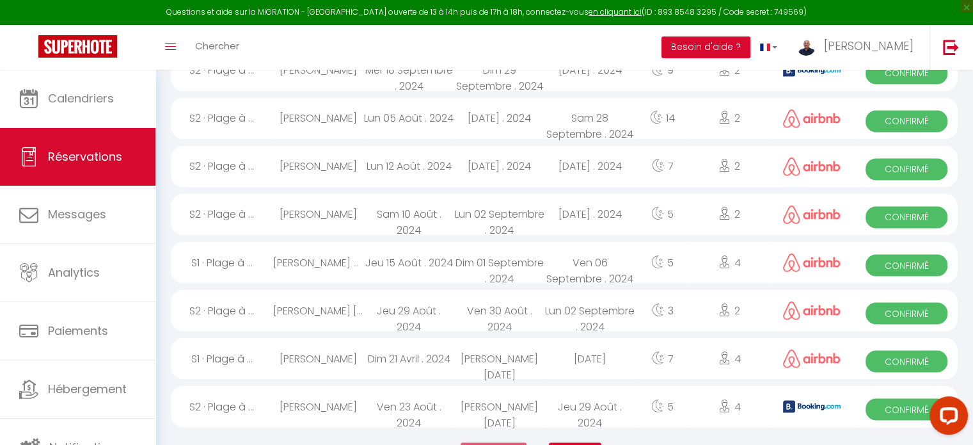
scroll to position [2200, 0]
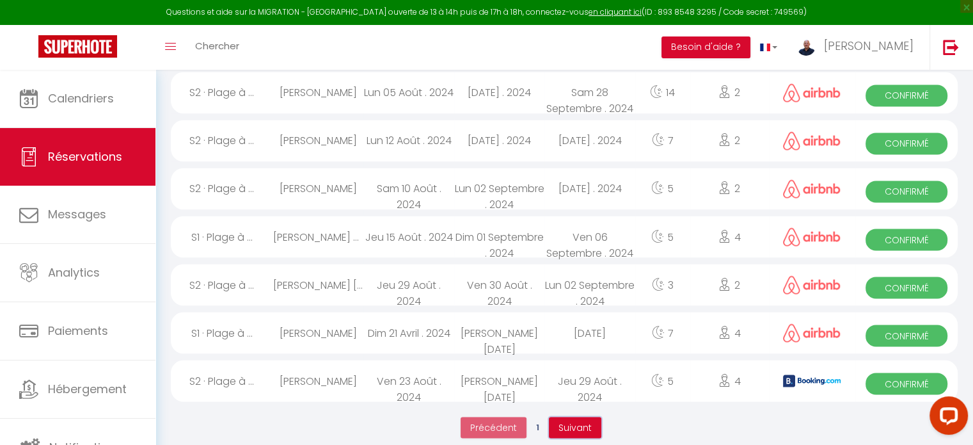
click at [556, 416] on button "Suivant" at bounding box center [575, 427] width 52 height 22
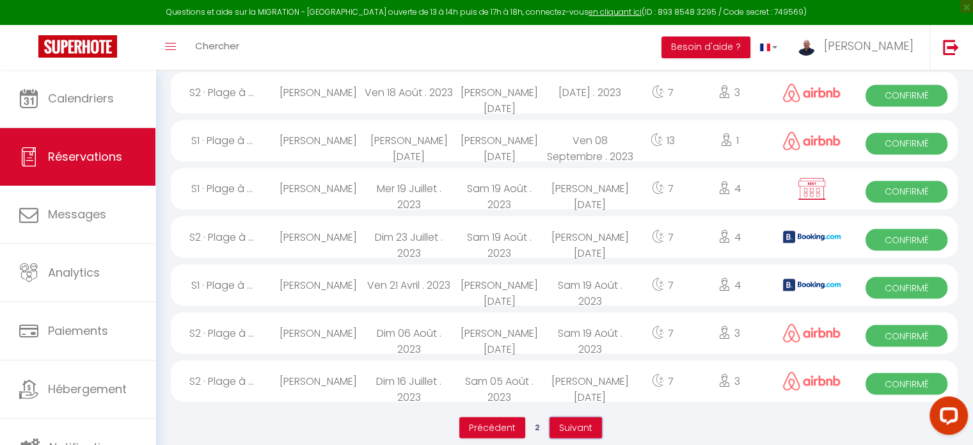
click at [562, 420] on span "Suivant" at bounding box center [575, 426] width 33 height 13
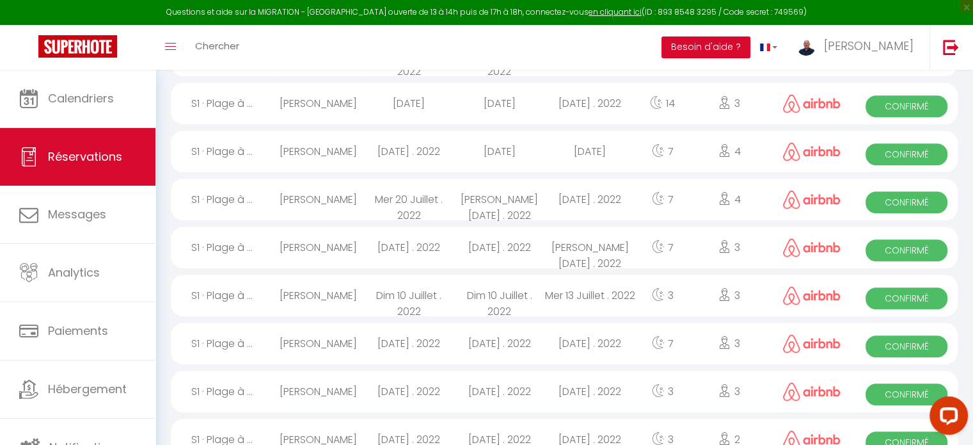
scroll to position [1055, 0]
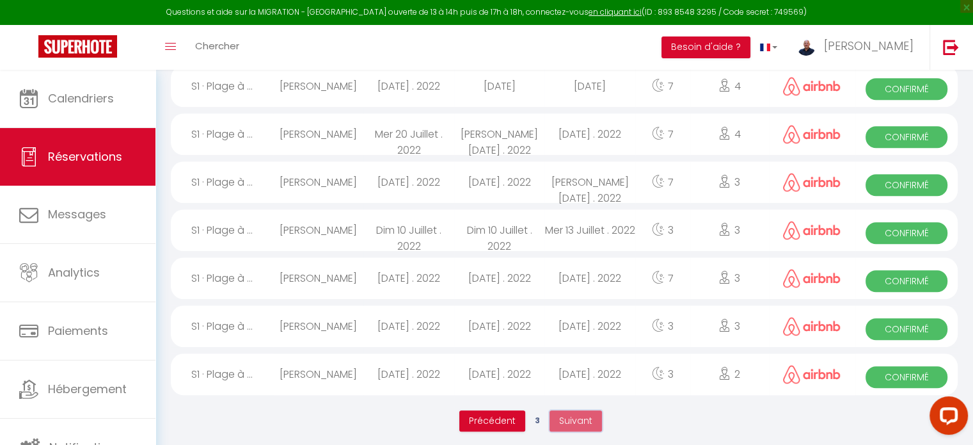
click at [582, 416] on span "Suivant" at bounding box center [575, 420] width 33 height 13
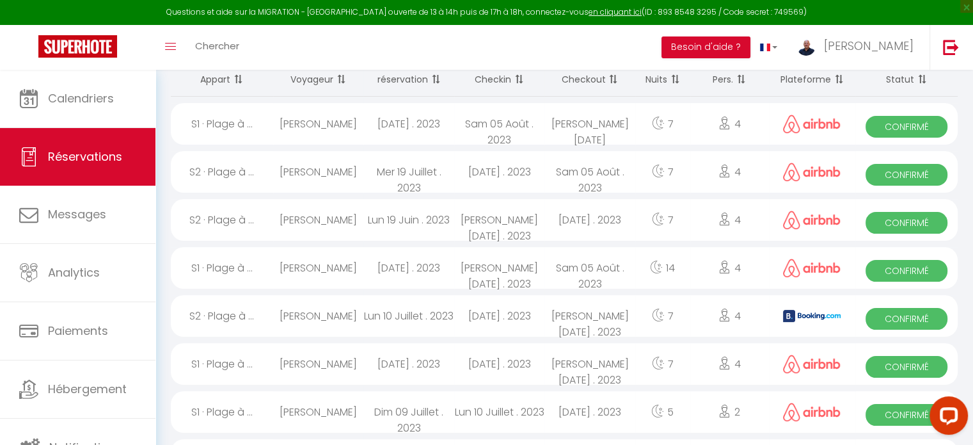
scroll to position [0, 0]
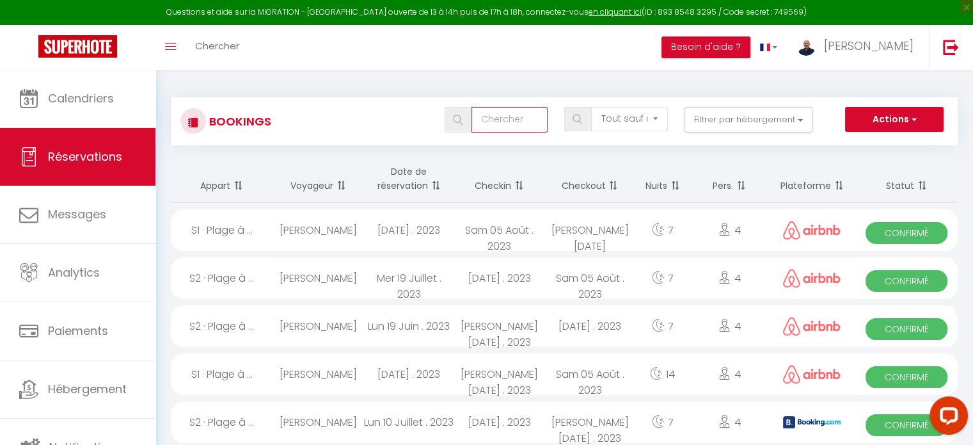
click at [504, 109] on input "text" at bounding box center [509, 120] width 76 height 26
click at [914, 104] on div "Bookings ortiz Tous les statuts Annulé Confirmé Non Confirmé Tout sauf annulé N…" at bounding box center [564, 121] width 787 height 48
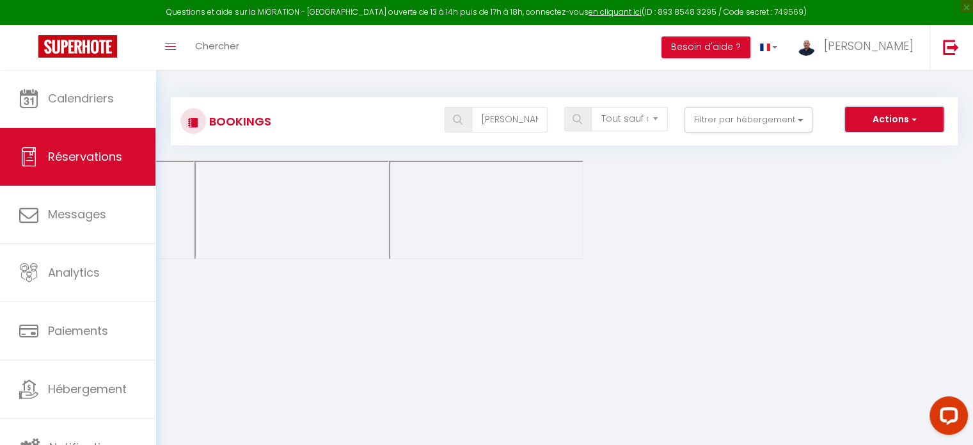
click at [908, 114] on span "button" at bounding box center [912, 119] width 8 height 13
click at [650, 116] on select "Tous les statuts Annulé Confirmé Non Confirmé Tout sauf annulé No Show Request" at bounding box center [629, 119] width 76 height 24
click at [592, 107] on select "Tous les statuts Annulé Confirmé Non Confirmé Tout sauf annulé No Show Request" at bounding box center [629, 119] width 76 height 24
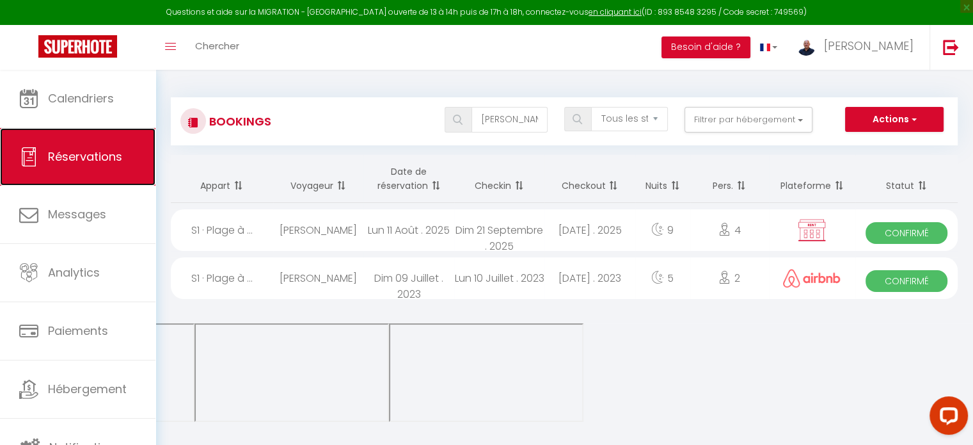
click at [81, 153] on span "Réservations" at bounding box center [85, 156] width 74 height 16
click at [890, 284] on span "Confirmé" at bounding box center [906, 281] width 82 height 22
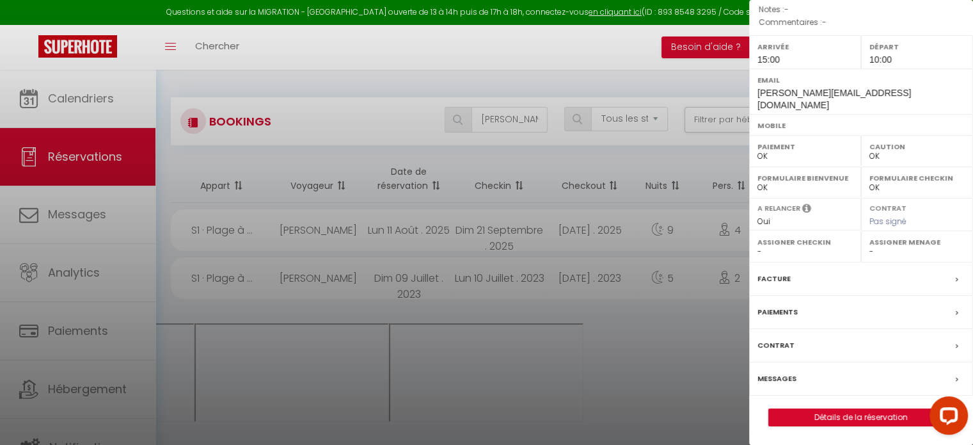
scroll to position [170, 0]
click at [807, 379] on div "Messages" at bounding box center [861, 377] width 224 height 33
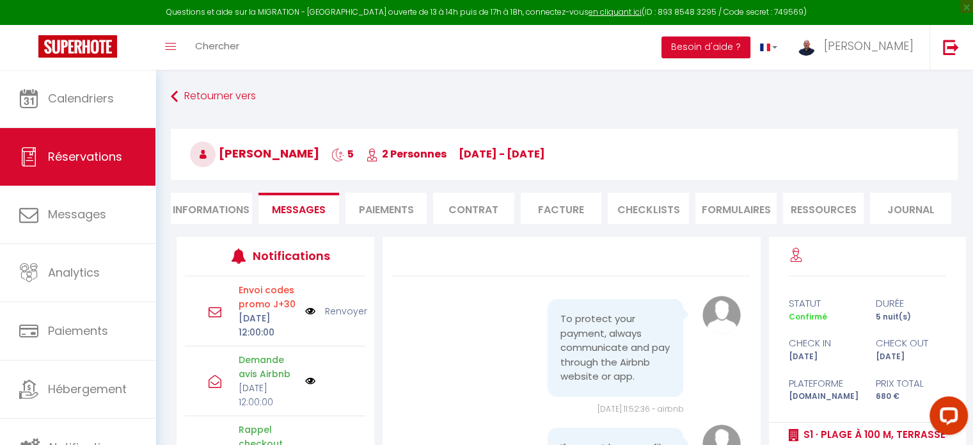
scroll to position [4971, 0]
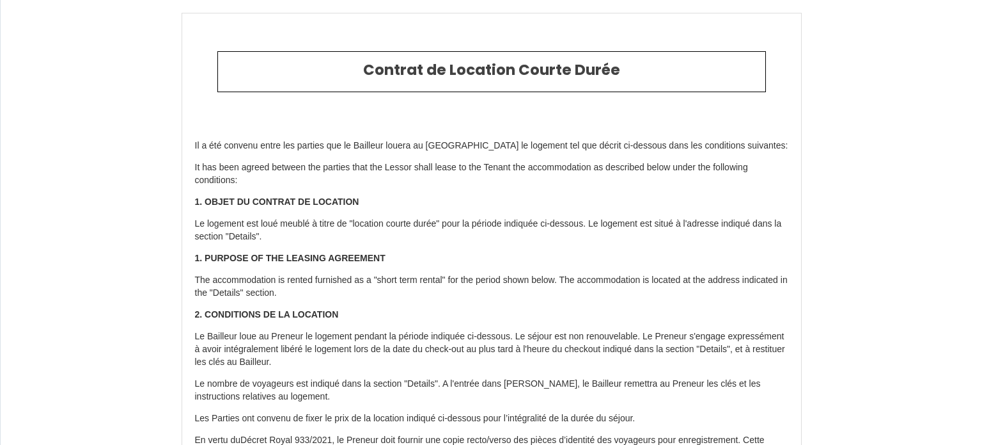
select select "DE"
